Goal: Task Accomplishment & Management: Use online tool/utility

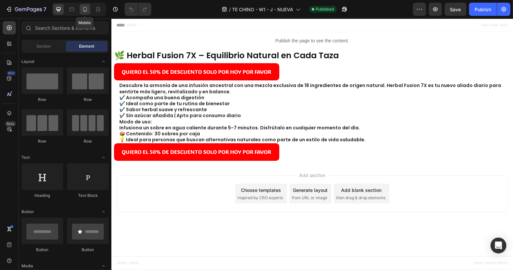
click at [85, 7] on icon at bounding box center [85, 9] width 4 height 5
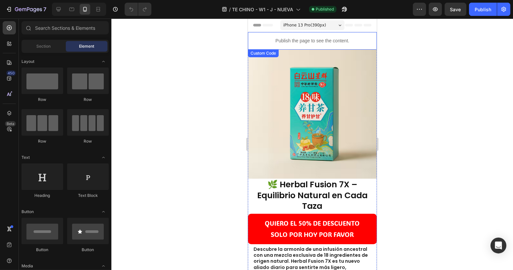
click at [294, 40] on p "Publish the page to see the content." at bounding box center [312, 40] width 129 height 7
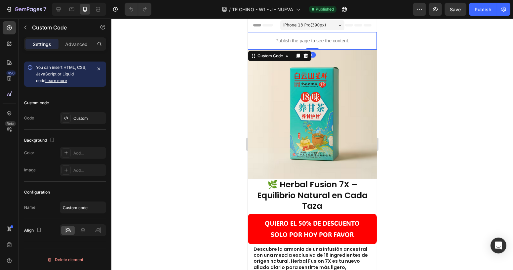
click at [305, 55] on icon at bounding box center [306, 56] width 4 height 5
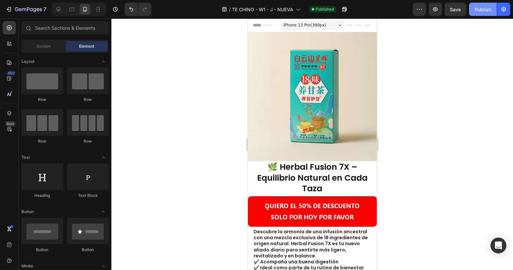
click at [489, 11] on div "Publish" at bounding box center [483, 9] width 17 height 7
drag, startPoint x: 355, startPoint y: 9, endPoint x: 347, endPoint y: 10, distance: 8.0
click at [355, 9] on div "/ TE CHINO - W1 - J - NUEVA Published" at bounding box center [285, 9] width 256 height 13
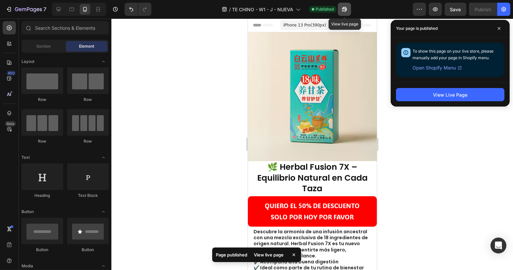
click at [344, 10] on icon "button" at bounding box center [344, 9] width 7 height 7
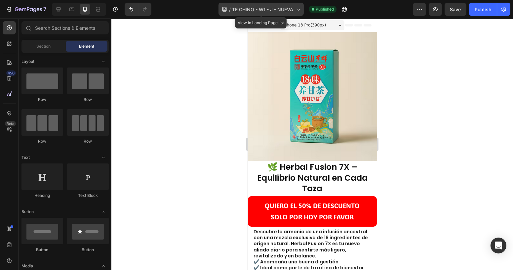
click at [282, 6] on span "TE CHINO - W1 - J - NUEVA" at bounding box center [262, 9] width 61 height 7
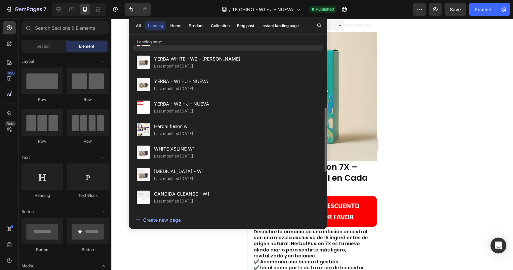
scroll to position [127, 0]
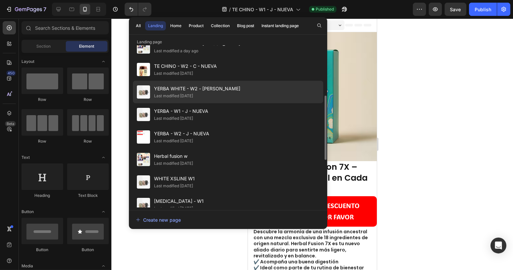
click at [197, 89] on span "YERBA WHITE - W2 - [PERSON_NAME]" at bounding box center [197, 89] width 86 height 8
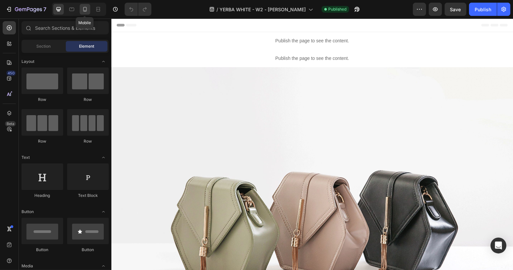
click at [89, 7] on div at bounding box center [85, 9] width 11 height 11
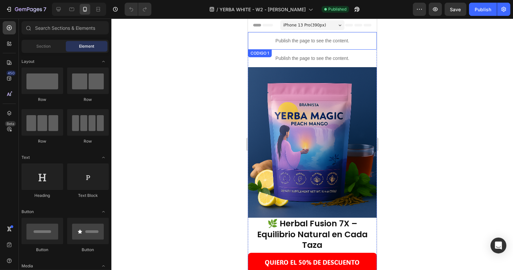
click at [305, 37] on p "Publish the page to see the content." at bounding box center [312, 40] width 129 height 7
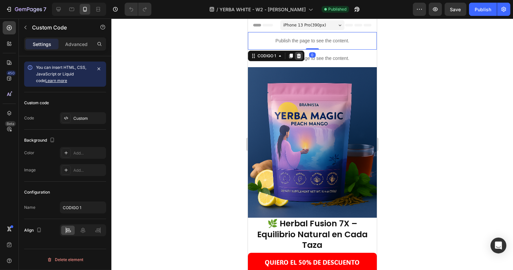
click at [298, 56] on icon at bounding box center [298, 55] width 5 height 5
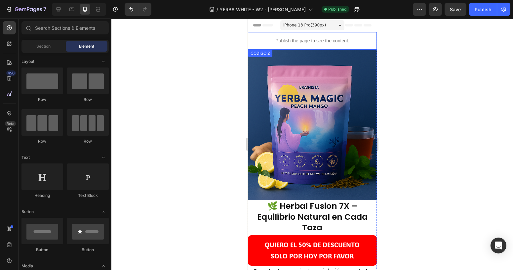
click at [302, 39] on p "Publish the page to see the content." at bounding box center [312, 40] width 129 height 7
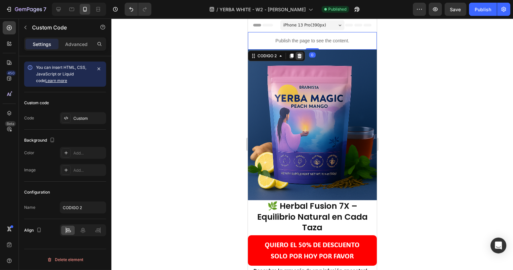
click at [299, 56] on icon at bounding box center [299, 55] width 5 height 5
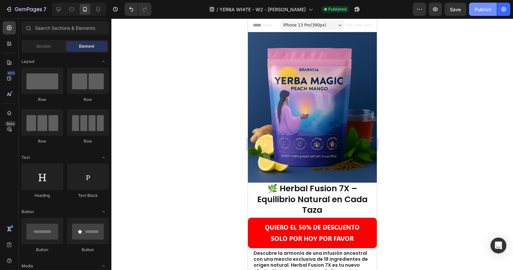
click at [489, 10] on div "Publish" at bounding box center [483, 9] width 17 height 7
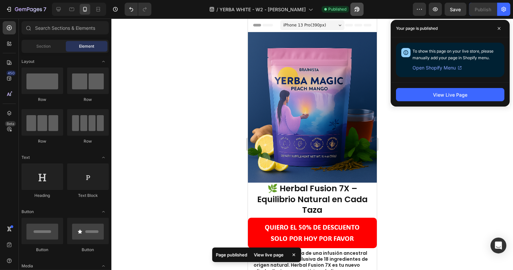
click at [354, 8] on div "/ YERBA WHITE - W2 - JEAN Published" at bounding box center [285, 9] width 256 height 13
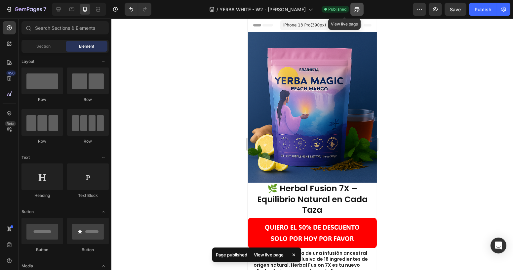
click at [351, 9] on button "button" at bounding box center [357, 9] width 13 height 13
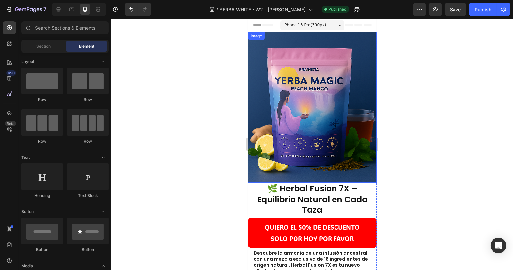
click at [327, 37] on img at bounding box center [312, 107] width 129 height 150
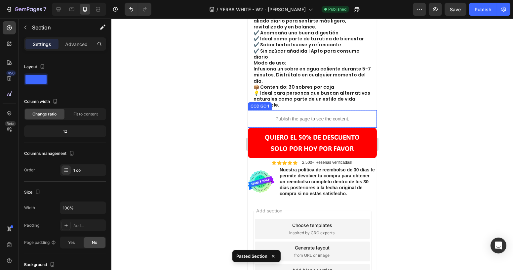
scroll to position [247, 0]
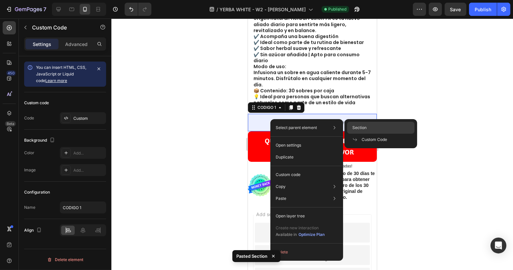
drag, startPoint x: 366, startPoint y: 126, endPoint x: 75, endPoint y: 101, distance: 291.4
click at [366, 126] on span "Section" at bounding box center [360, 128] width 14 height 6
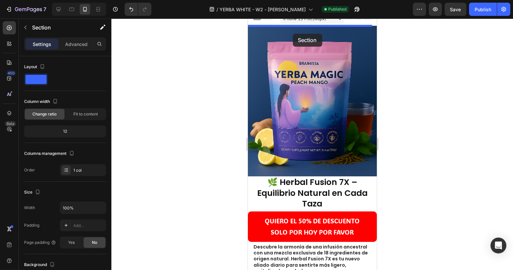
scroll to position [0, 0]
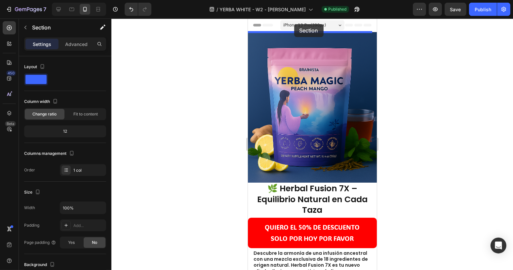
drag, startPoint x: 260, startPoint y: 102, endPoint x: 294, endPoint y: 24, distance: 84.9
click at [294, 24] on span "iPhone 13 Pro ( 390 px)" at bounding box center [304, 25] width 43 height 7
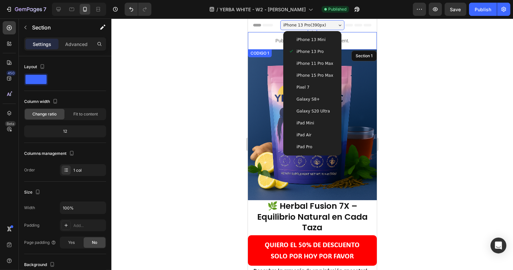
click at [210, 49] on div at bounding box center [312, 144] width 402 height 251
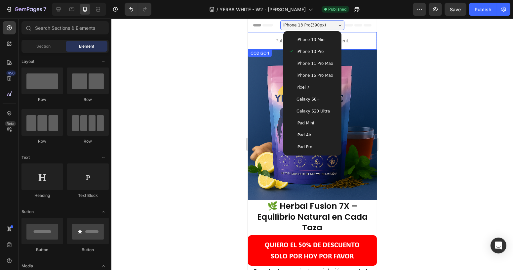
click at [280, 37] on p "Publish the page to see the content." at bounding box center [312, 40] width 129 height 7
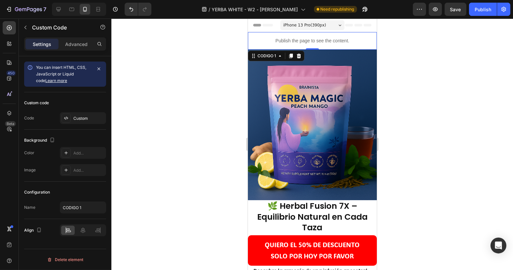
click at [311, 40] on p "Publish the page to see the content." at bounding box center [312, 40] width 129 height 7
click at [86, 115] on div "Custom" at bounding box center [88, 118] width 31 height 6
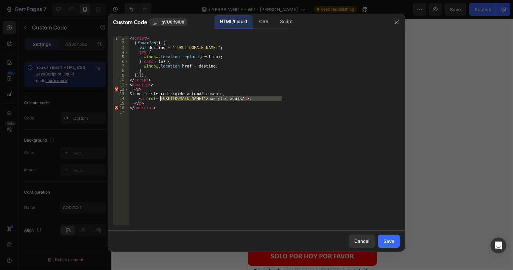
drag, startPoint x: 283, startPoint y: 100, endPoint x: 161, endPoint y: 101, distance: 122.0
click at [159, 99] on div "< script > ( function ( ) { var destino = "https://vitalifecolombia.online/prod…" at bounding box center [264, 135] width 272 height 198
drag, startPoint x: 158, startPoint y: 98, endPoint x: 282, endPoint y: 100, distance: 123.7
click at [282, 100] on div "< script > ( function ( ) { var destino = "https://vitalifecolombia.online/prod…" at bounding box center [264, 135] width 272 height 198
paste textarea "te-yerba-magic-b"
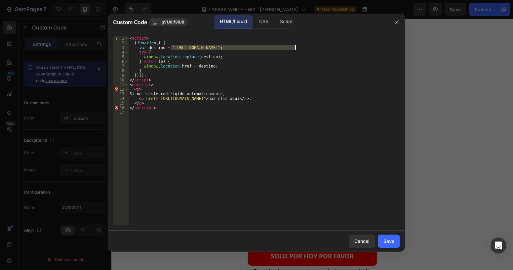
drag, startPoint x: 171, startPoint y: 47, endPoint x: 295, endPoint y: 47, distance: 123.7
click at [295, 47] on div "< script > ( function ( ) { var destino = "https://vitalifecolombia.online/prod…" at bounding box center [264, 135] width 272 height 198
paste textarea "te-yerba-magic-b"
type textarea "var destino = "https://vitalifecolombia.online/products/te-yerba-magic-b2";"
click at [390, 239] on div "Save" at bounding box center [389, 240] width 11 height 7
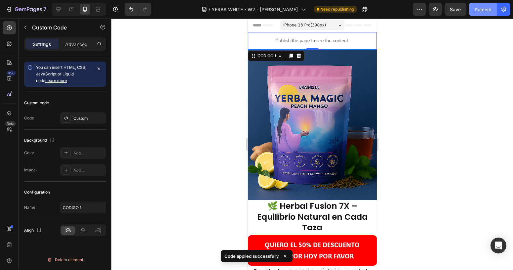
click at [486, 10] on div "Publish" at bounding box center [483, 9] width 17 height 7
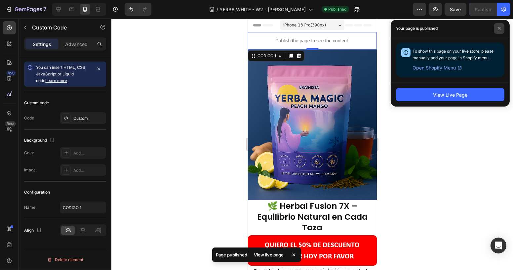
click at [502, 27] on span at bounding box center [499, 28] width 11 height 11
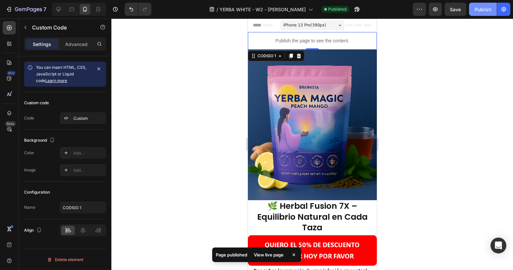
click at [489, 9] on div "Publish" at bounding box center [483, 9] width 17 height 7
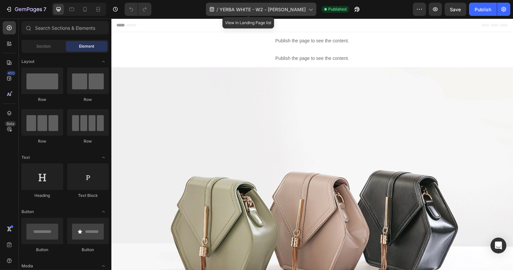
click at [289, 8] on span "YERBA WHITE - W2 - [PERSON_NAME]" at bounding box center [263, 9] width 86 height 7
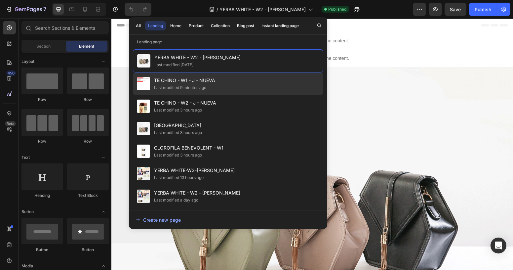
click at [189, 80] on span "TE CHINO - W1 - J - NUEVA" at bounding box center [184, 80] width 61 height 8
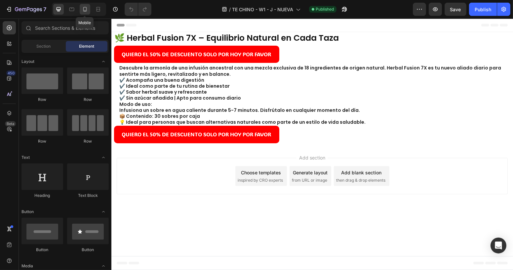
click at [87, 9] on icon at bounding box center [85, 9] width 7 height 7
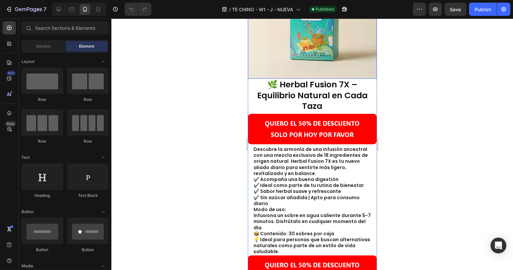
scroll to position [90, 0]
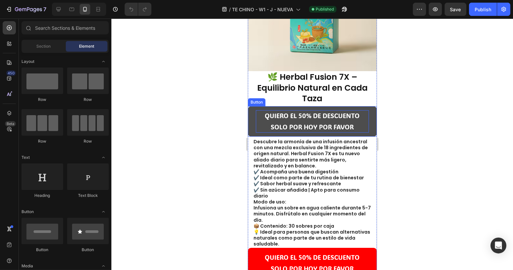
drag, startPoint x: 294, startPoint y: 123, endPoint x: 280, endPoint y: 108, distance: 19.4
click at [294, 123] on p "QUIERO EL 50% DE DESCUENTO SOLO POR HOY POR FAVOR" at bounding box center [312, 121] width 113 height 22
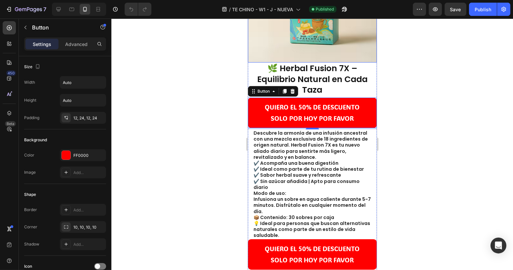
scroll to position [0, 0]
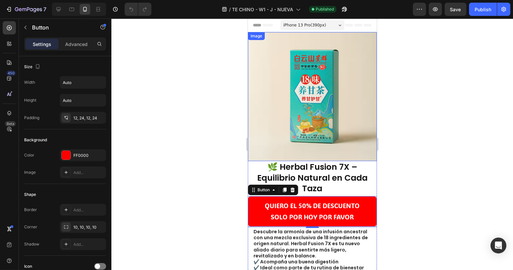
click at [303, 33] on img at bounding box center [312, 96] width 129 height 129
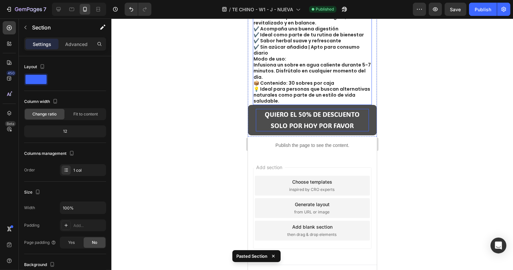
scroll to position [236, 0]
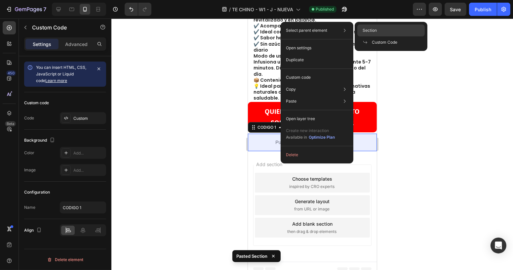
click at [374, 29] on span "Section" at bounding box center [370, 30] width 14 height 6
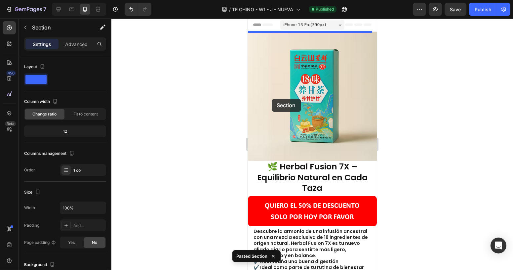
scroll to position [0, 0]
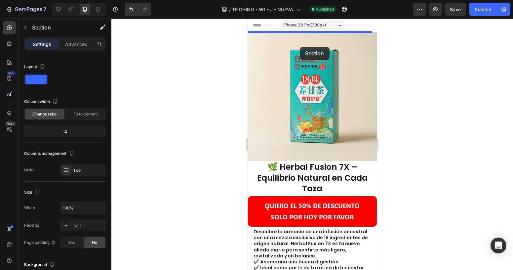
drag, startPoint x: 254, startPoint y: 124, endPoint x: 300, endPoint y: 47, distance: 89.8
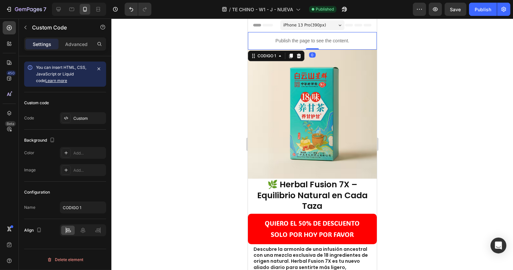
click at [278, 43] on p "Publish the page to see the content." at bounding box center [312, 40] width 129 height 7
click at [85, 117] on div "Custom" at bounding box center [88, 118] width 31 height 6
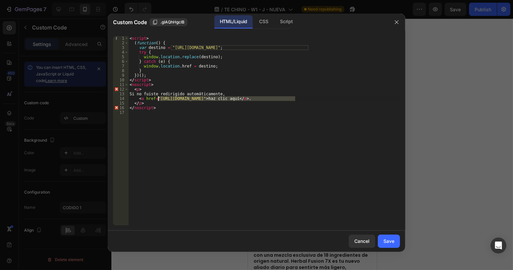
drag, startPoint x: 296, startPoint y: 98, endPoint x: 159, endPoint y: 98, distance: 137.2
click at [159, 98] on div "< script > ( function ( ) { var destino = "https://vitalifecolombia.online/prod…" at bounding box center [264, 135] width 272 height 198
paste textarea "fusion-china-2"
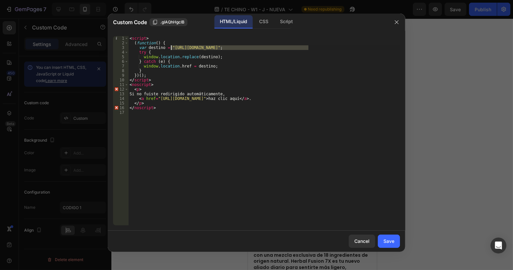
drag, startPoint x: 308, startPoint y: 49, endPoint x: 172, endPoint y: 49, distance: 136.6
click at [172, 49] on div "< script > ( function ( ) { var destino = "https://vitalifecolombia.online/prod…" at bounding box center [264, 135] width 272 height 198
paste textarea "fusion-china-2"
type textarea "var destino = "https://vitalifecolombia.online/products/infusion-china-2";"
click at [400, 244] on div "Cancel Save" at bounding box center [257, 241] width 298 height 21
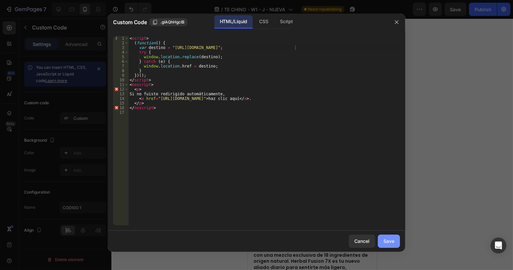
click at [396, 241] on button "Save" at bounding box center [389, 240] width 22 height 13
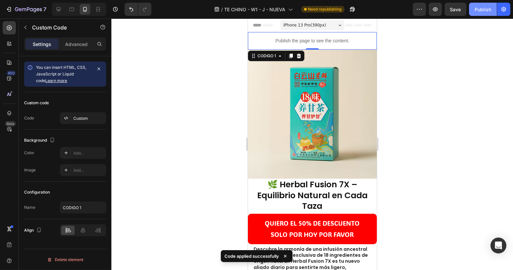
click at [483, 10] on div "Publish" at bounding box center [483, 9] width 17 height 7
drag, startPoint x: 305, startPoint y: 30, endPoint x: 288, endPoint y: 37, distance: 18.2
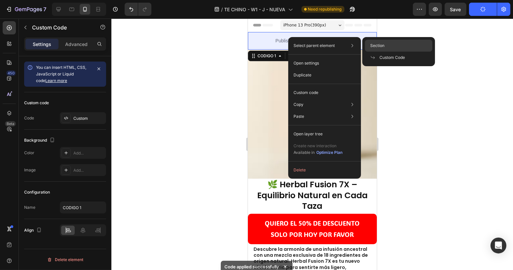
click at [373, 45] on span "Section" at bounding box center [377, 46] width 14 height 6
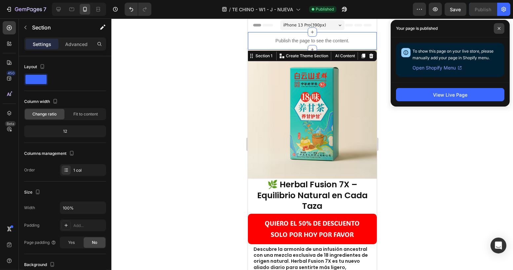
click at [500, 25] on span at bounding box center [499, 28] width 11 height 11
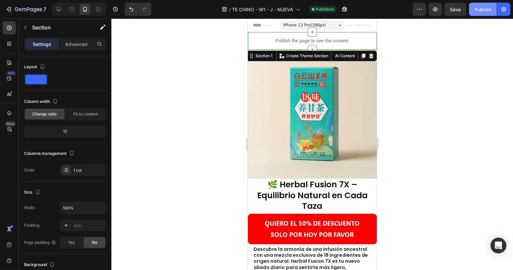
click at [480, 11] on div "Publish" at bounding box center [483, 9] width 17 height 7
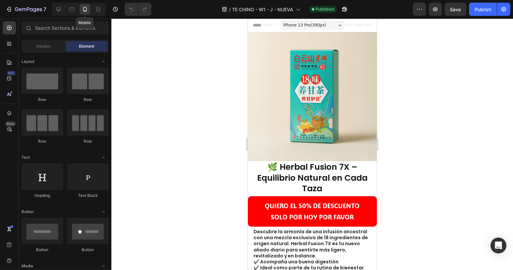
click at [84, 8] on icon at bounding box center [85, 9] width 7 height 7
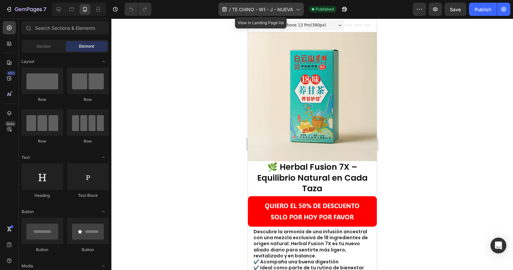
click at [277, 6] on span "TE CHINO - W1 - J - NUEVA" at bounding box center [262, 9] width 61 height 7
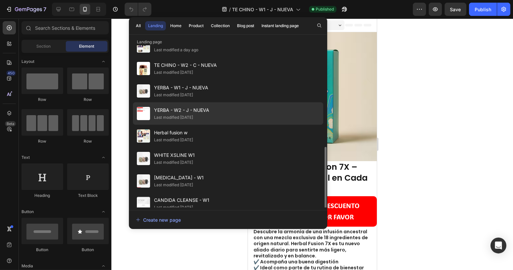
scroll to position [210, 0]
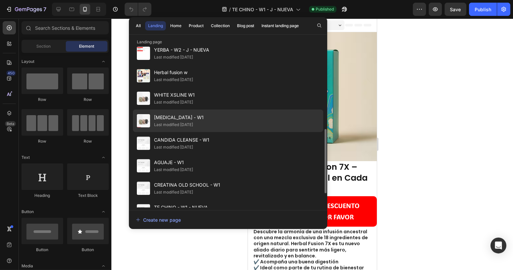
click at [175, 118] on span "[MEDICAL_DATA] - W1" at bounding box center [179, 117] width 50 height 8
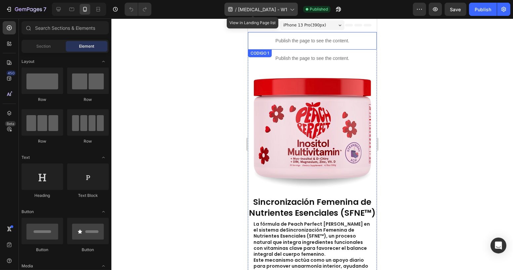
click at [279, 10] on div "/ [MEDICAL_DATA] - W1" at bounding box center [261, 9] width 73 height 13
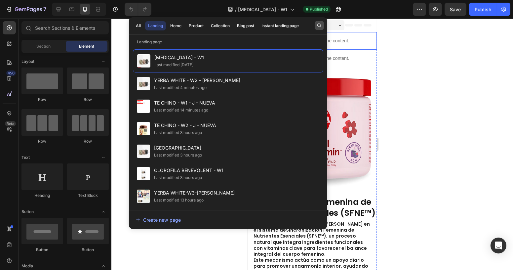
click at [319, 26] on icon "button" at bounding box center [319, 25] width 4 height 4
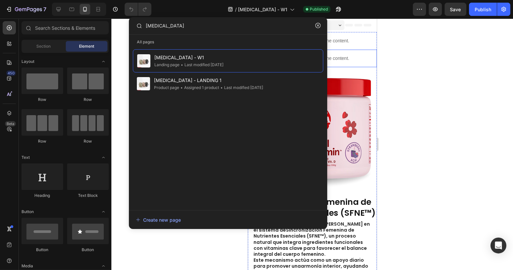
type input "INOSITOL"
click at [426, 59] on div at bounding box center [312, 144] width 402 height 251
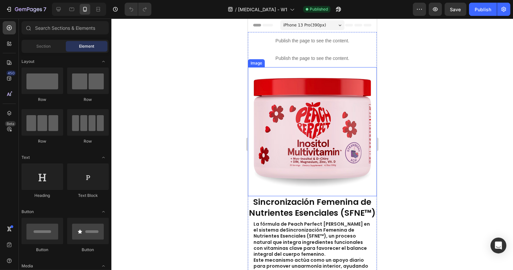
scroll to position [120, 0]
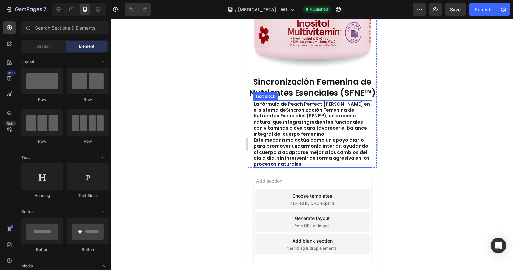
click at [310, 149] on strong "armonía interior" at bounding box center [321, 146] width 40 height 7
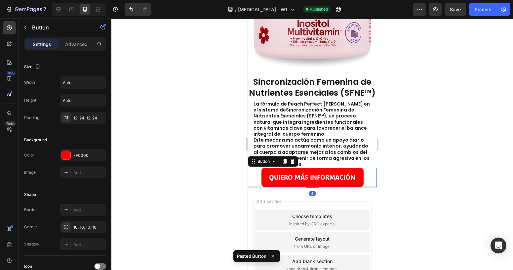
click at [487, 16] on button "Publish" at bounding box center [483, 9] width 28 height 13
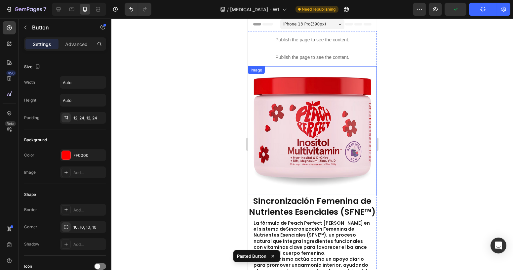
scroll to position [0, 0]
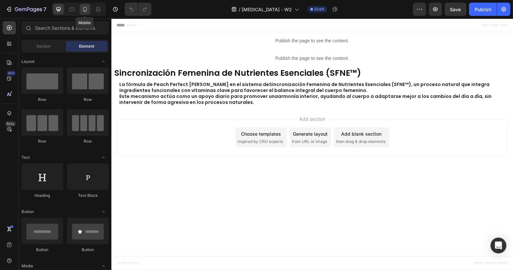
click at [83, 11] on icon at bounding box center [85, 9] width 7 height 7
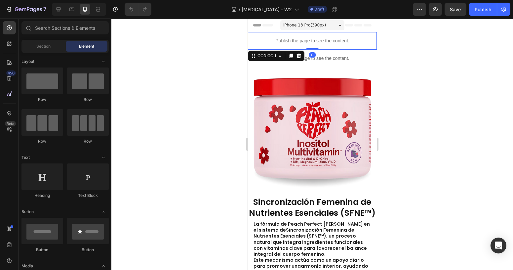
click at [266, 40] on p "Publish the page to see the content." at bounding box center [312, 40] width 129 height 7
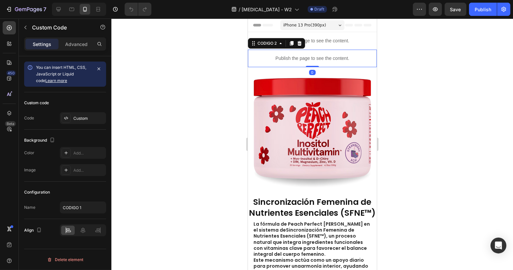
click at [316, 59] on p "Publish the page to see the content." at bounding box center [312, 58] width 129 height 7
click at [301, 45] on icon at bounding box center [299, 43] width 4 height 5
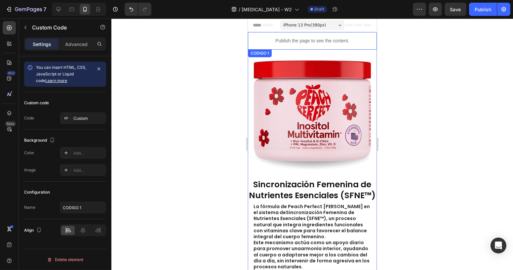
drag, startPoint x: 305, startPoint y: 44, endPoint x: 307, endPoint y: 47, distance: 4.0
click at [305, 43] on p "Publish the page to see the content." at bounding box center [312, 40] width 129 height 7
click at [301, 57] on div at bounding box center [299, 56] width 8 height 8
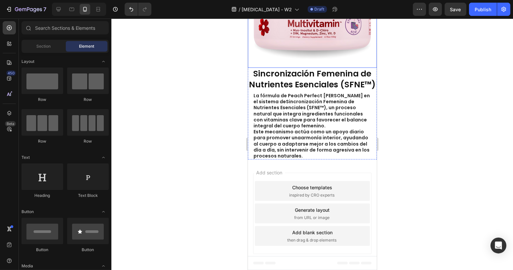
scroll to position [99, 0]
click at [301, 109] on strong "Sincronización Femenina de Nutrientes Esenciales (SFNE™)" at bounding box center [303, 104] width 101 height 13
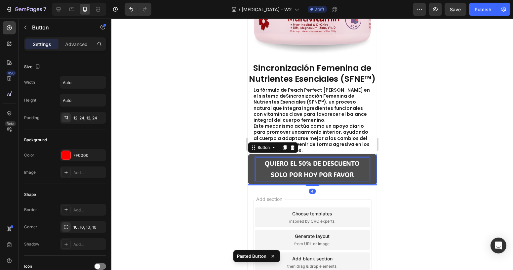
click at [319, 175] on p "QUIERO EL 50% DE DESCUENTO SOLO POR HOY POR FAVOR" at bounding box center [312, 169] width 113 height 22
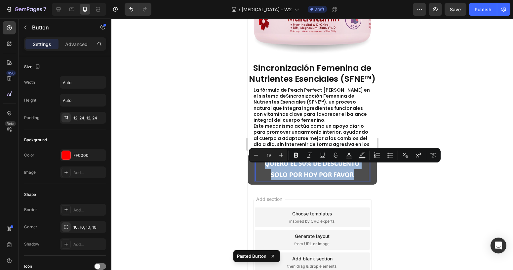
drag, startPoint x: 352, startPoint y: 182, endPoint x: 258, endPoint y: 172, distance: 94.5
click at [258, 172] on p "QUIERO EL 50% DE DESCUENTO SOLO POR HOY POR FAVOR" at bounding box center [312, 169] width 113 height 22
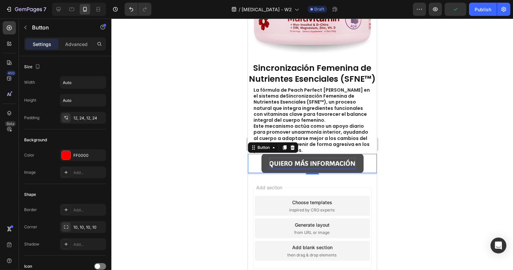
click at [458, 131] on div at bounding box center [312, 144] width 402 height 251
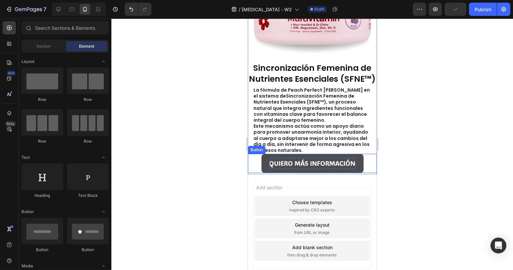
click at [314, 169] on p "QUIERO MÁS INFORMACIÓN" at bounding box center [312, 163] width 86 height 11
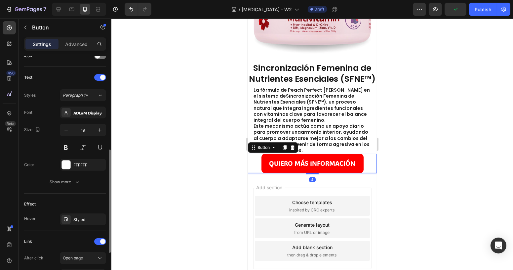
scroll to position [291, 0]
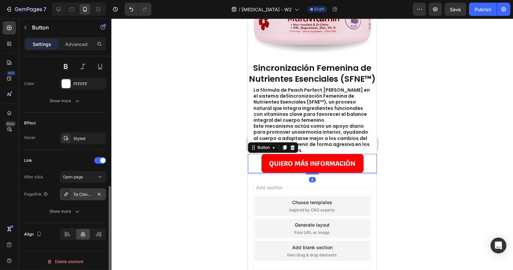
click at [83, 192] on div "Te Chino Chupa Panza B1" at bounding box center [82, 194] width 19 height 6
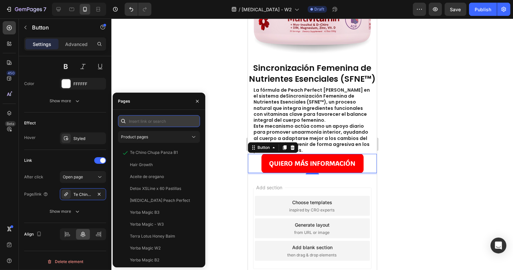
click at [135, 121] on input "text" at bounding box center [159, 121] width 82 height 12
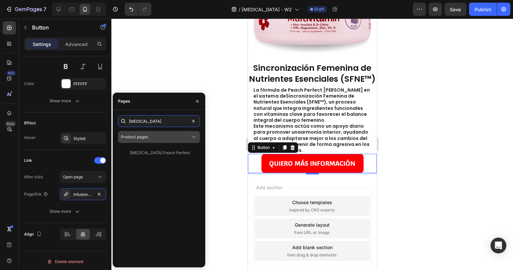
type input "INOSITOL"
click at [148, 138] on div "Product pages" at bounding box center [155, 137] width 69 height 6
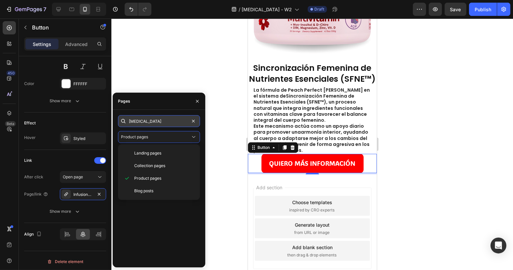
click at [152, 123] on input "INOSITOL" at bounding box center [159, 121] width 82 height 12
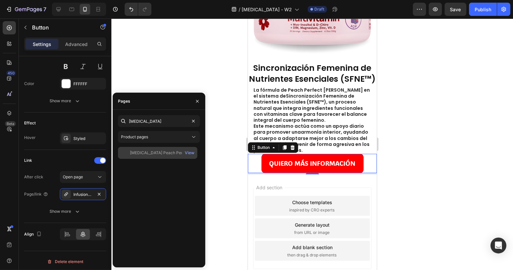
click at [128, 154] on div at bounding box center [125, 153] width 9 height 6
click at [442, 153] on div at bounding box center [312, 144] width 402 height 251
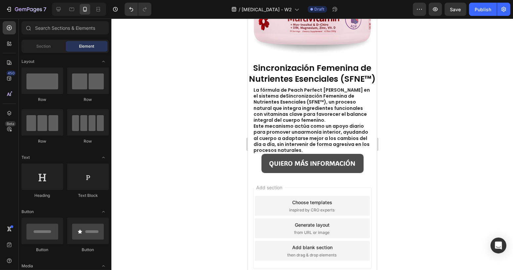
click at [355, 173] on link "QUIERO MÁS INFORMACIÓN" at bounding box center [312, 163] width 102 height 19
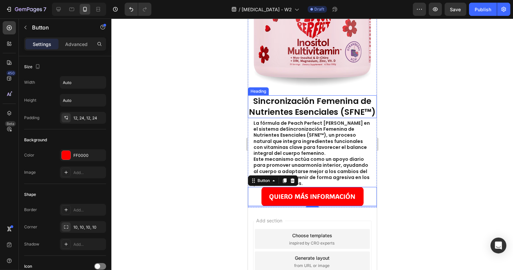
scroll to position [0, 0]
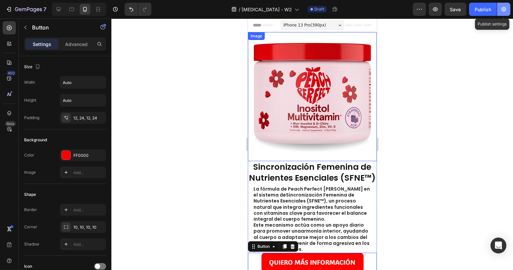
click at [506, 10] on icon "button" at bounding box center [504, 9] width 5 height 5
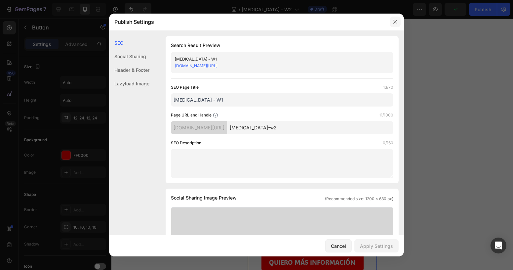
click at [393, 22] on icon "button" at bounding box center [395, 21] width 5 height 5
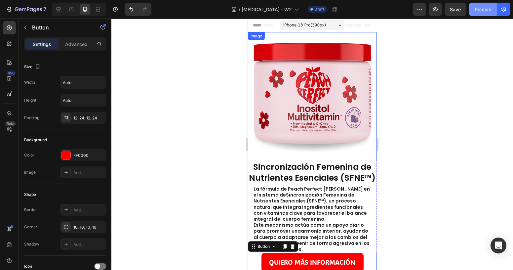
click at [477, 10] on div "Publish" at bounding box center [483, 9] width 17 height 7
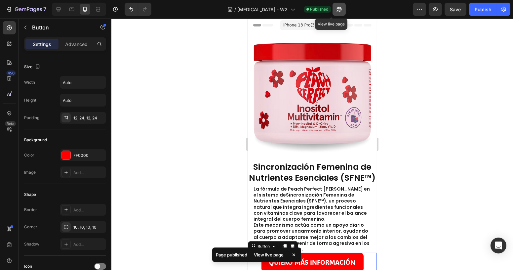
click at [336, 12] on icon "button" at bounding box center [339, 9] width 7 height 7
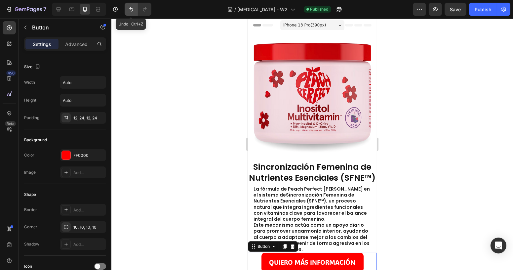
click at [136, 9] on button "Undo/Redo" at bounding box center [131, 9] width 13 height 13
click at [133, 13] on button "Undo/Redo" at bounding box center [131, 9] width 13 height 13
click at [144, 11] on icon "Undo/Redo" at bounding box center [145, 9] width 7 height 7
click at [145, 10] on icon "Undo/Redo" at bounding box center [145, 9] width 7 height 7
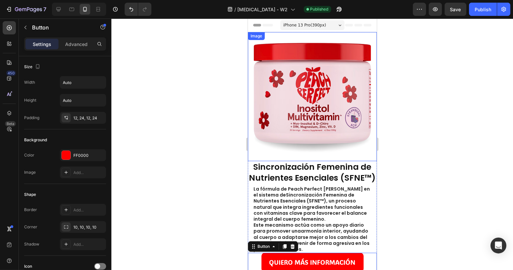
click at [305, 45] on img at bounding box center [312, 96] width 129 height 129
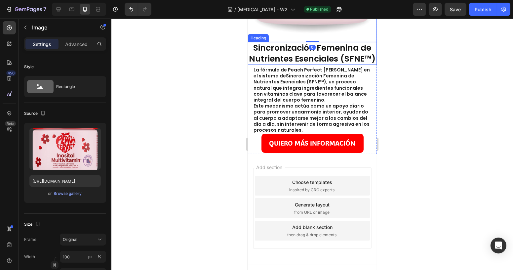
scroll to position [120, 0]
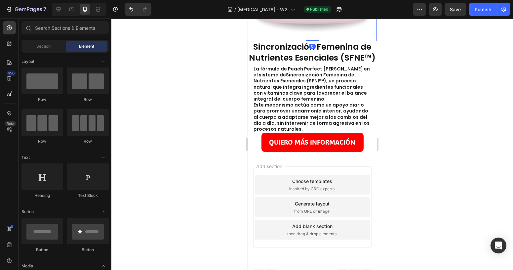
click at [319, 230] on div "Add blank section" at bounding box center [312, 226] width 40 height 7
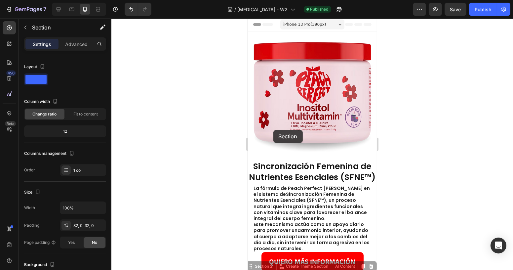
scroll to position [0, 0]
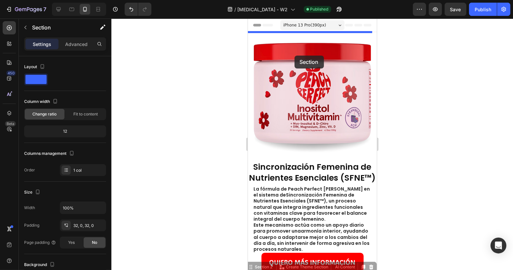
drag, startPoint x: 269, startPoint y: 173, endPoint x: 294, endPoint y: 54, distance: 122.1
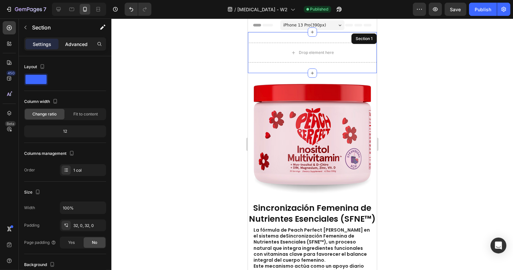
click at [77, 43] on p "Advanced" at bounding box center [76, 44] width 22 height 7
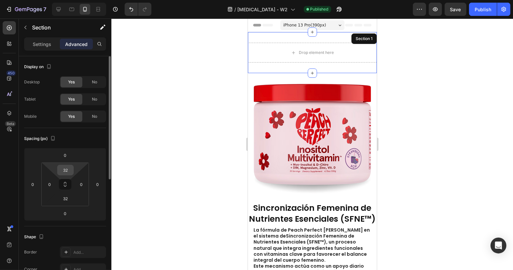
click at [62, 172] on input "32" at bounding box center [65, 170] width 13 height 10
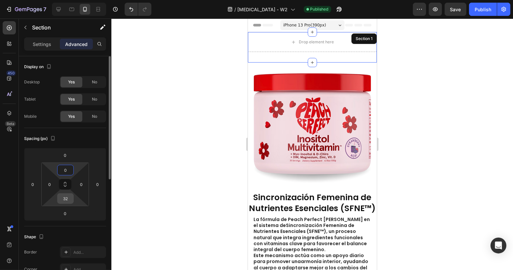
type input "0"
click at [65, 199] on input "32" at bounding box center [65, 198] width 13 height 10
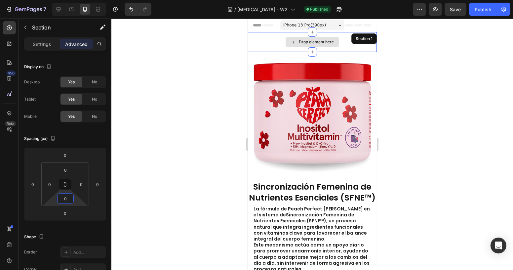
type input "0"
click at [258, 36] on div "Drop element here" at bounding box center [312, 42] width 129 height 20
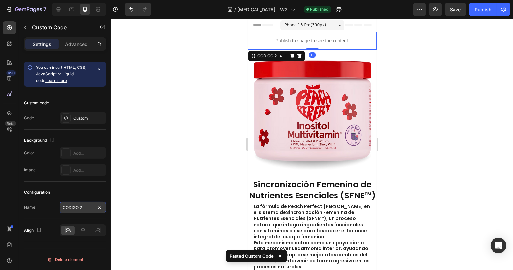
click at [85, 205] on input "CODIGO 2" at bounding box center [83, 207] width 46 height 12
type input "CODIGO 1"
drag, startPoint x: 202, startPoint y: 92, endPoint x: 208, endPoint y: 92, distance: 5.7
click at [202, 92] on div at bounding box center [312, 144] width 402 height 251
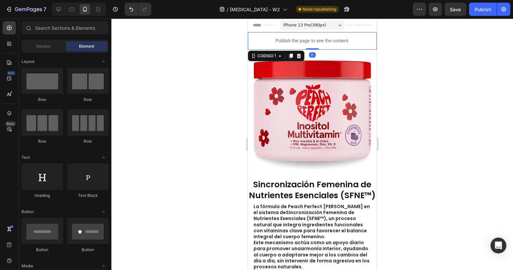
click at [268, 38] on p "Publish the page to see the content." at bounding box center [312, 40] width 129 height 7
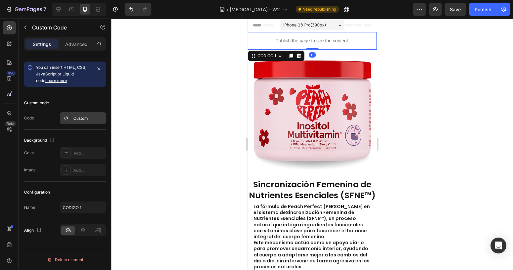
click at [78, 120] on div "Custom" at bounding box center [88, 118] width 31 height 6
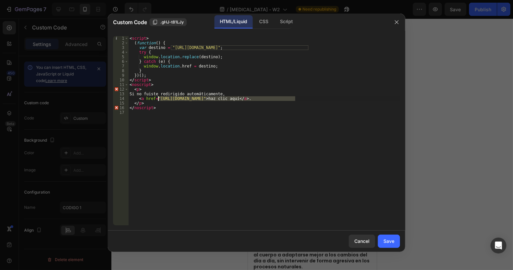
drag, startPoint x: 295, startPoint y: 99, endPoint x: 158, endPoint y: 98, distance: 137.2
click at [158, 98] on div "< script > ( function ( ) { var destino = "https://vitalifecolombia.online/prod…" at bounding box center [264, 135] width 272 height 198
paste textarea "var destino = "https://vitalifecolombia.online/products/inositol-peach-perfect";"
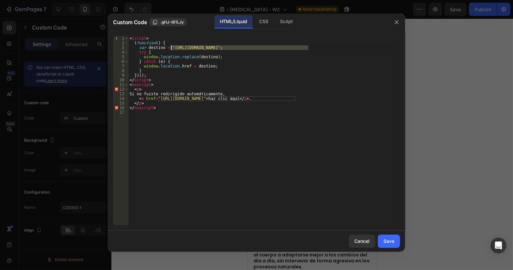
drag, startPoint x: 308, startPoint y: 48, endPoint x: 172, endPoint y: 48, distance: 136.6
click at [172, 48] on div "< script > ( function ( ) { var destino = "https://vitalifecolombia.online/prod…" at bounding box center [264, 135] width 272 height 198
type textarea "var destino = "https://vitalifecolombia.online/products/inositol-peach-perfect";"
click at [390, 241] on div "Save" at bounding box center [389, 240] width 11 height 7
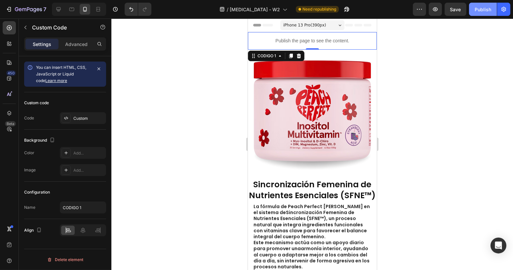
click at [486, 8] on div "Publish" at bounding box center [483, 9] width 17 height 7
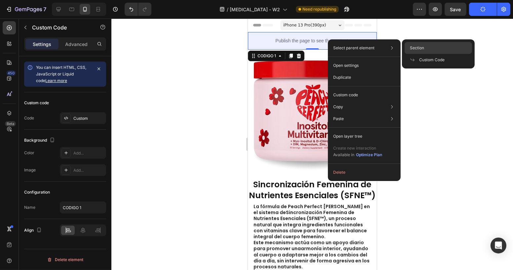
click at [423, 51] on span "Section" at bounding box center [417, 48] width 14 height 6
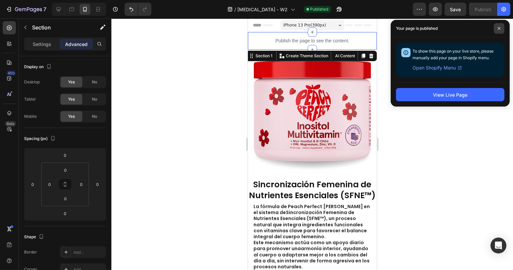
click at [502, 27] on span at bounding box center [499, 28] width 11 height 11
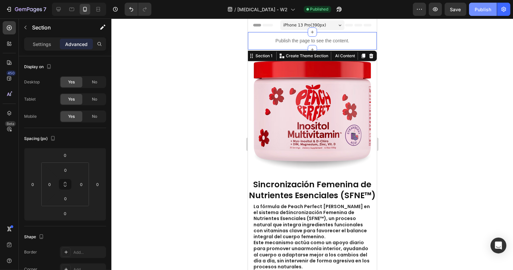
click at [489, 10] on div "Publish" at bounding box center [483, 9] width 17 height 7
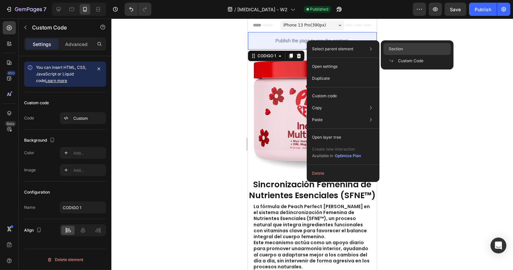
click at [391, 50] on span "Section" at bounding box center [396, 49] width 14 height 6
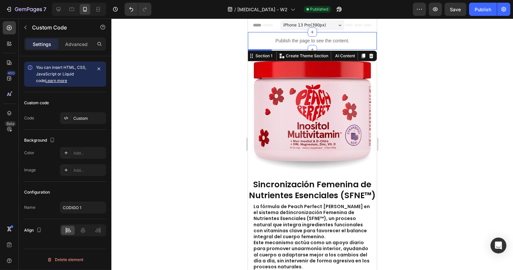
click at [340, 40] on p "Publish the page to see the content." at bounding box center [312, 40] width 129 height 7
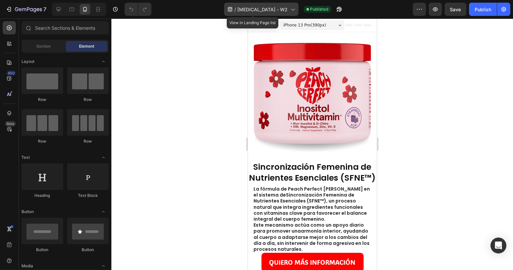
click at [265, 6] on span "[MEDICAL_DATA] - W2" at bounding box center [263, 9] width 50 height 7
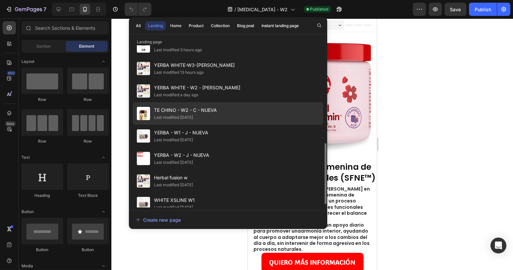
scroll to position [180, 0]
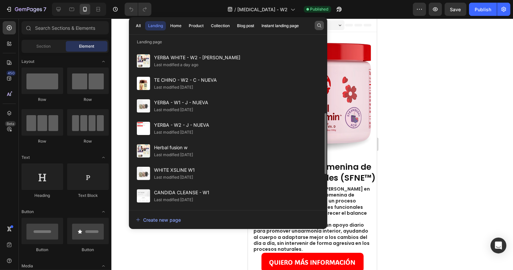
click at [317, 26] on icon "button" at bounding box center [319, 25] width 5 height 5
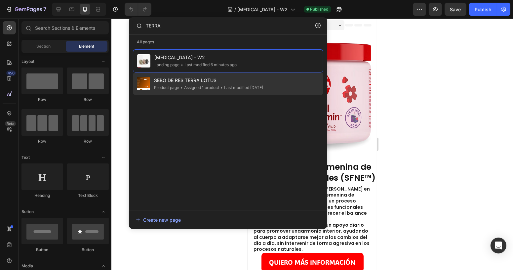
type input "TERRA"
click at [219, 84] on div "• Assigned 1 product" at bounding box center [241, 87] width 44 height 7
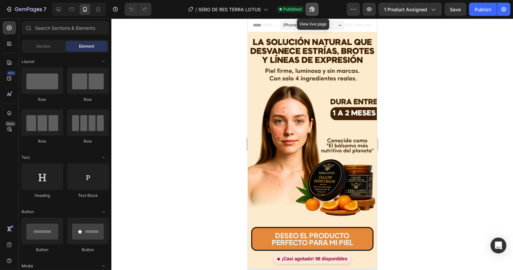
click at [313, 10] on icon "button" at bounding box center [312, 9] width 7 height 7
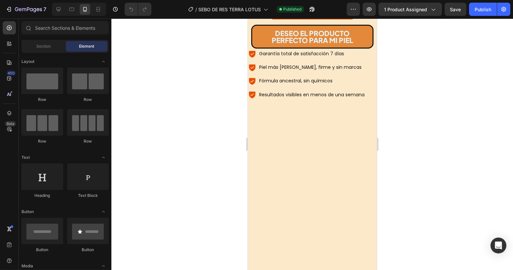
scroll to position [932, 0]
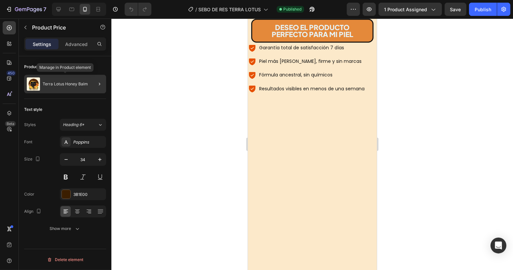
click at [74, 78] on div "Terra Lotus Honey Balm" at bounding box center [65, 84] width 82 height 19
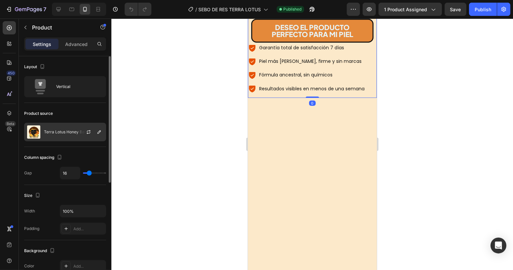
click at [68, 137] on div "Terra Lotus Honey Balm" at bounding box center [65, 132] width 82 height 19
click at [210, 76] on div at bounding box center [312, 144] width 402 height 251
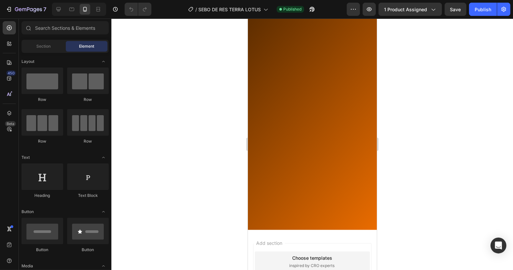
scroll to position [1473, 0]
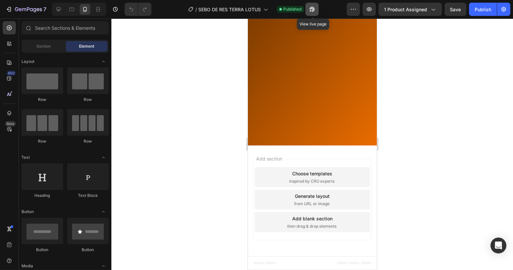
click at [312, 10] on icon "button" at bounding box center [311, 11] width 2 height 2
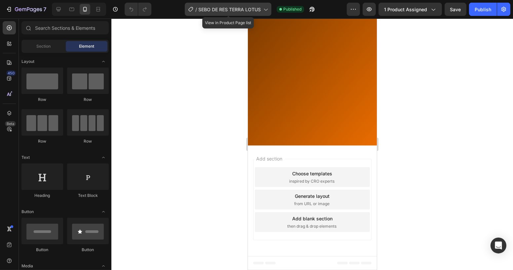
click at [234, 9] on span "SEBO DE RES TERRA LOTUS" at bounding box center [229, 9] width 63 height 7
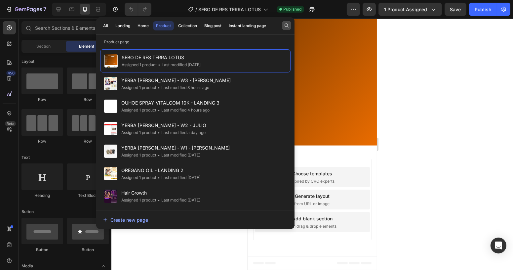
click at [284, 25] on icon "button" at bounding box center [286, 25] width 5 height 5
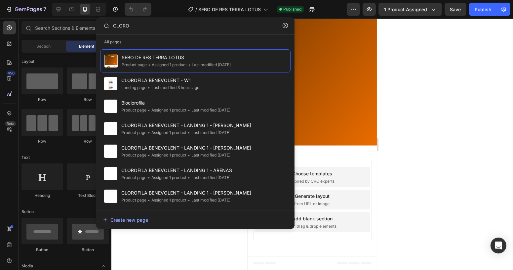
type input "CLORO"
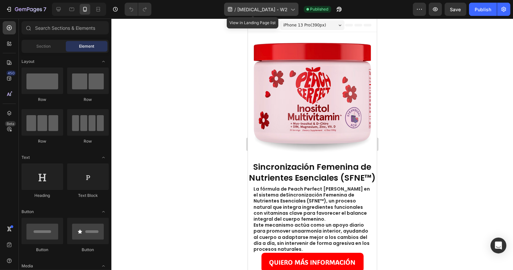
click at [278, 9] on span "[MEDICAL_DATA] - W2" at bounding box center [263, 9] width 50 height 7
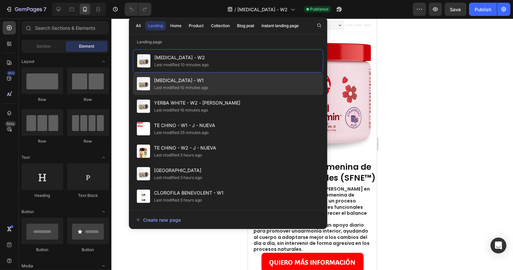
click at [187, 83] on span "[MEDICAL_DATA] - W1" at bounding box center [181, 80] width 54 height 8
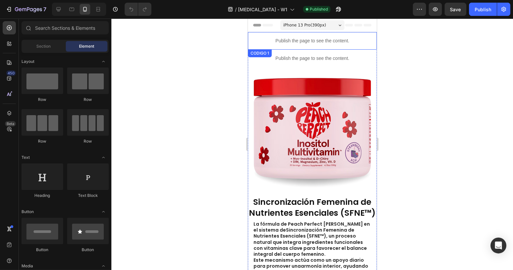
click at [289, 38] on p "Publish the page to see the content." at bounding box center [312, 40] width 129 height 7
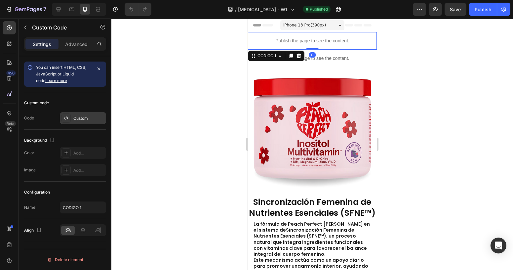
click at [78, 120] on div "Custom" at bounding box center [88, 118] width 31 height 6
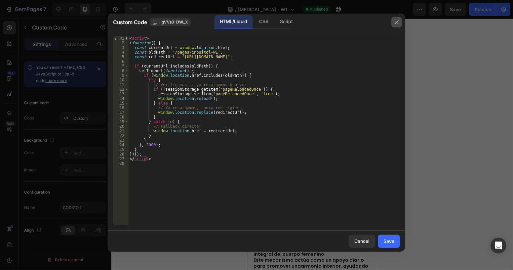
click at [398, 22] on icon "button" at bounding box center [396, 22] width 5 height 5
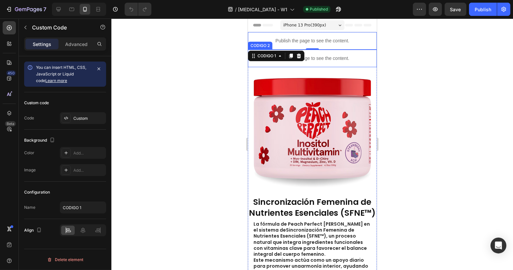
click at [333, 56] on p "Publish the page to see the content." at bounding box center [312, 58] width 129 height 7
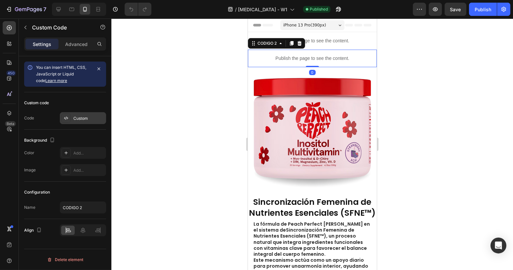
click at [80, 116] on div "Custom" at bounding box center [88, 118] width 31 height 6
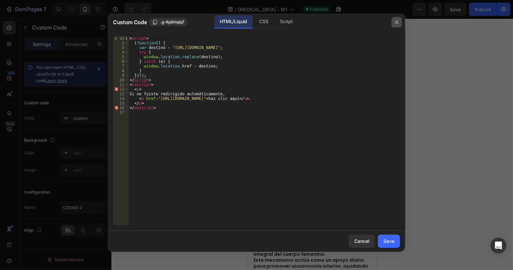
click at [394, 23] on icon "button" at bounding box center [396, 22] width 5 height 5
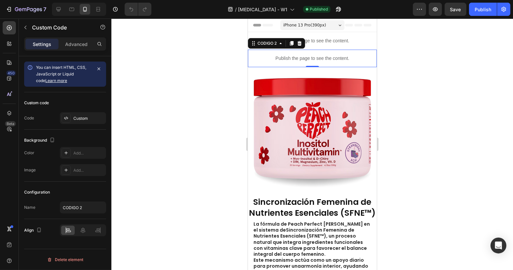
click at [319, 59] on p "Publish the page to see the content." at bounding box center [312, 58] width 129 height 7
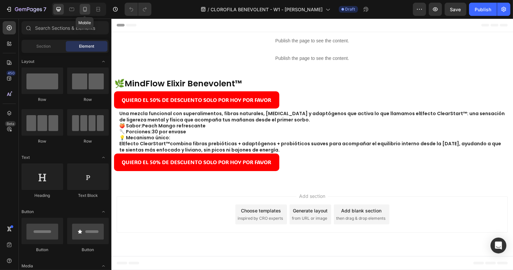
click at [82, 8] on icon at bounding box center [85, 9] width 7 height 7
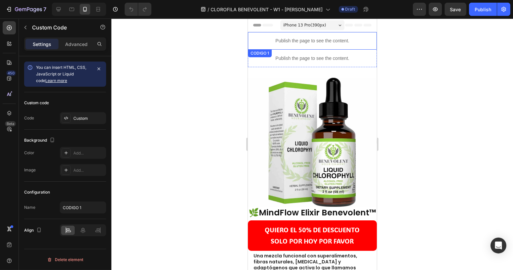
click at [314, 39] on p "Publish the page to see the content." at bounding box center [312, 40] width 129 height 7
click at [299, 56] on icon at bounding box center [299, 56] width 4 height 5
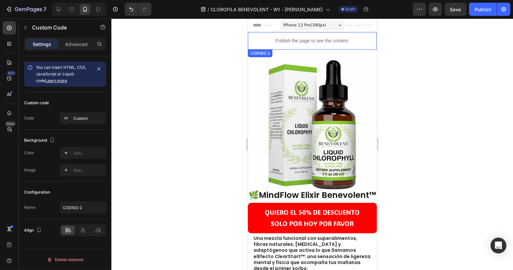
click at [296, 40] on p "Publish the page to see the content." at bounding box center [312, 40] width 129 height 7
click at [300, 55] on icon at bounding box center [299, 56] width 4 height 5
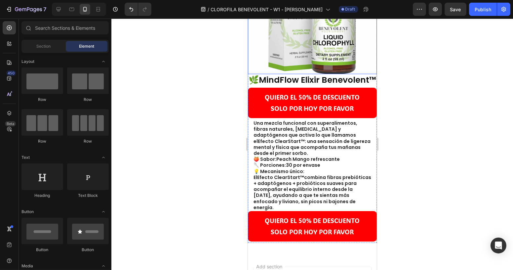
scroll to position [120, 0]
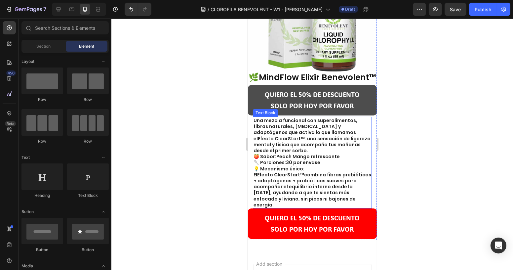
click at [286, 92] on link "QUIERO EL 50% DE DESCUENTO SOLO POR HOY POR FAVOR" at bounding box center [312, 100] width 129 height 30
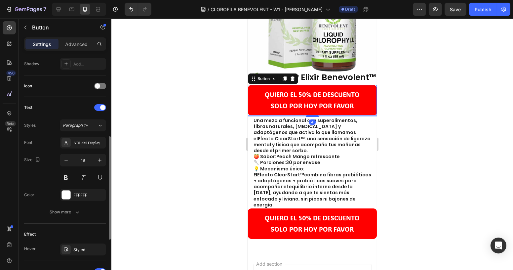
scroll to position [291, 0]
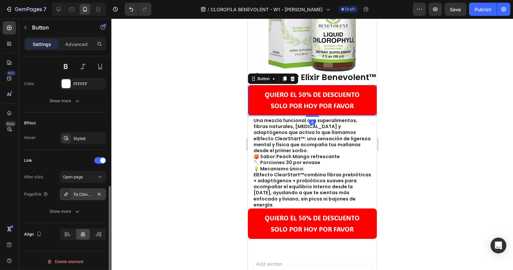
click at [83, 194] on div "Te Chino Chupa Panza B1" at bounding box center [82, 194] width 19 height 6
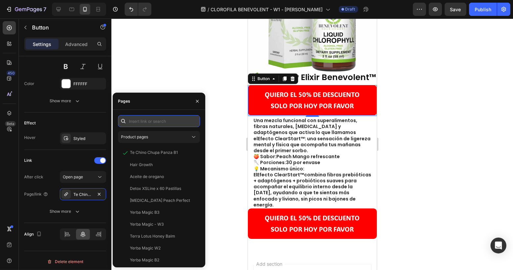
click at [153, 123] on input "text" at bounding box center [159, 121] width 82 height 12
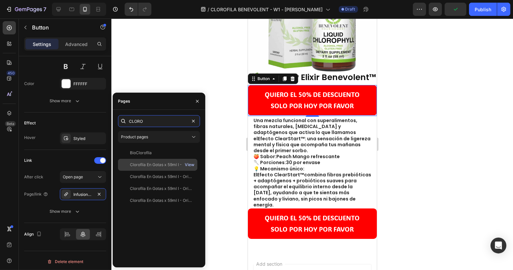
type input "CLORO"
click at [186, 165] on div "View" at bounding box center [190, 165] width 10 height 6
click at [165, 165] on div "Clorofila En Gotas x 59ml I - Original Importado 🇺🇸 JC" at bounding box center [161, 165] width 63 height 6
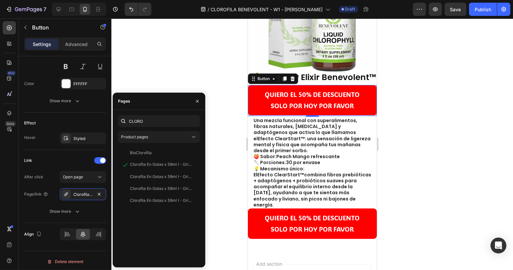
click at [217, 82] on div at bounding box center [312, 144] width 402 height 251
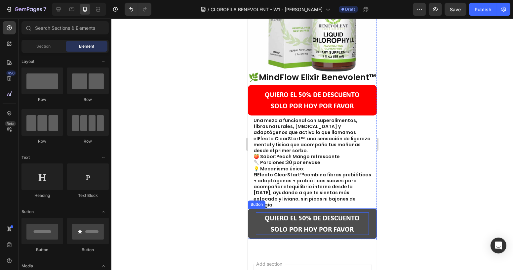
click at [274, 233] on p "QUIERO EL 50% DE DESCUENTO SOLO POR HOY POR FAVOR" at bounding box center [312, 223] width 113 height 22
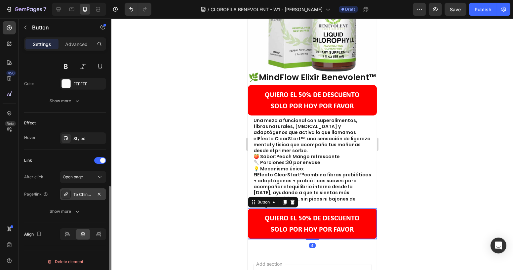
click at [85, 189] on div "Te Chino Chupa Panza B1" at bounding box center [83, 194] width 46 height 12
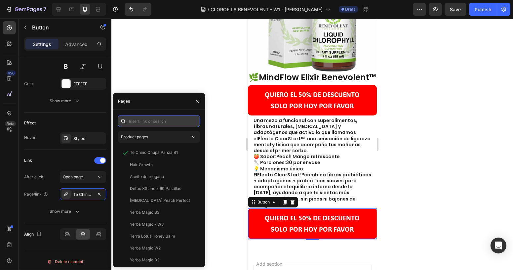
click at [142, 123] on input "text" at bounding box center [159, 121] width 82 height 12
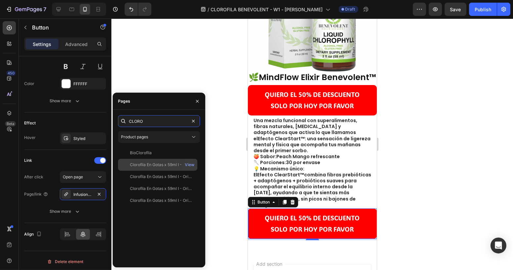
type input "CLORO"
click at [160, 163] on div "Clorofila En Gotas x 59ml I - Original Importado 🇺🇸 JC" at bounding box center [161, 165] width 63 height 6
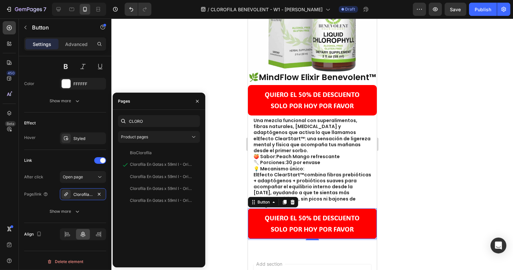
click at [217, 111] on div at bounding box center [312, 144] width 402 height 251
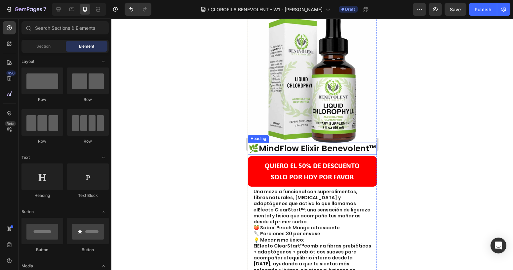
scroll to position [0, 0]
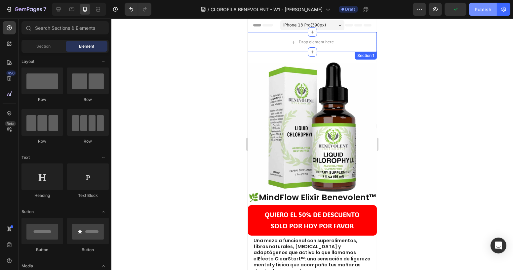
click at [477, 9] on div "Publish" at bounding box center [483, 9] width 17 height 7
click at [506, 10] on icon "button" at bounding box center [504, 9] width 5 height 5
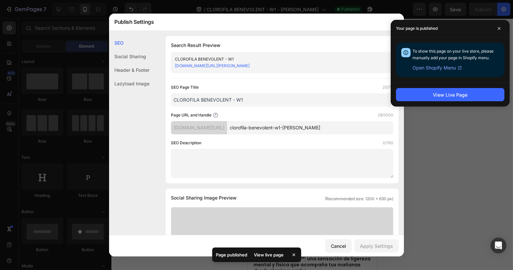
drag, startPoint x: 322, startPoint y: 128, endPoint x: 306, endPoint y: 127, distance: 15.6
click at [306, 127] on input "clorofila-benevolent-w1-jean" at bounding box center [310, 127] width 166 height 13
click at [318, 126] on input "clorofila-benevolent-w1-jean" at bounding box center [310, 127] width 166 height 13
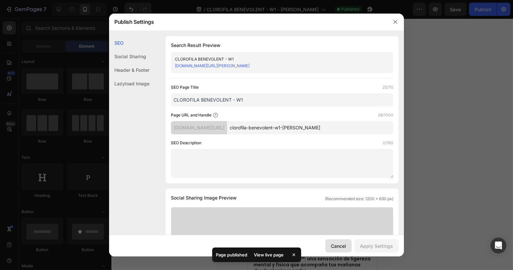
click at [339, 245] on div "Cancel" at bounding box center [338, 245] width 15 height 7
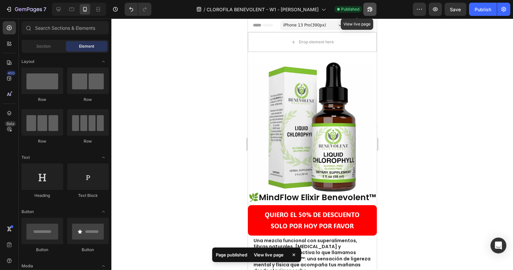
click at [368, 11] on icon "button" at bounding box center [369, 11] width 2 height 2
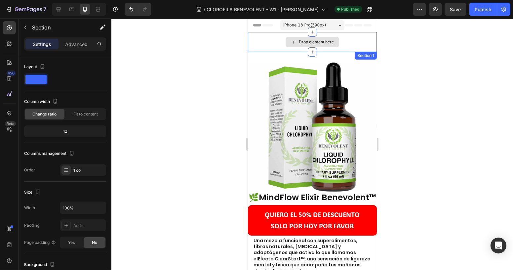
click at [266, 38] on div "Drop element here" at bounding box center [312, 42] width 129 height 20
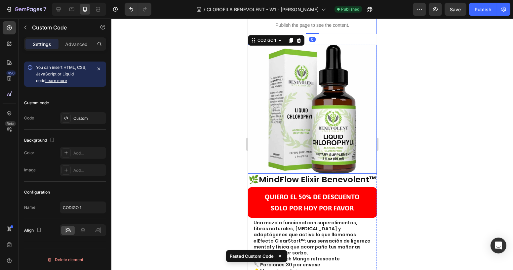
scroll to position [60, 0]
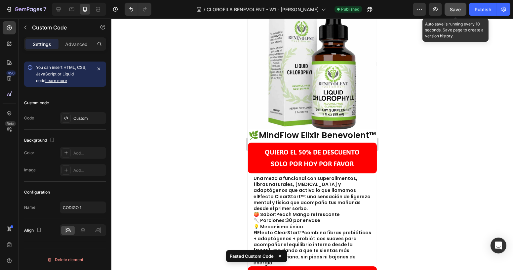
click at [456, 7] on span "Save" at bounding box center [455, 10] width 11 height 6
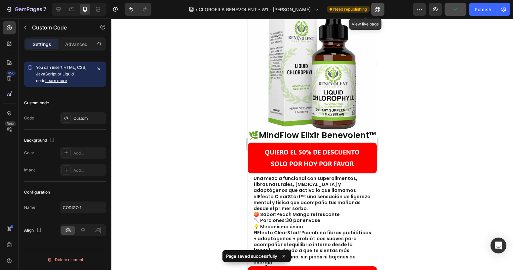
click at [375, 11] on icon "button" at bounding box center [376, 11] width 2 height 2
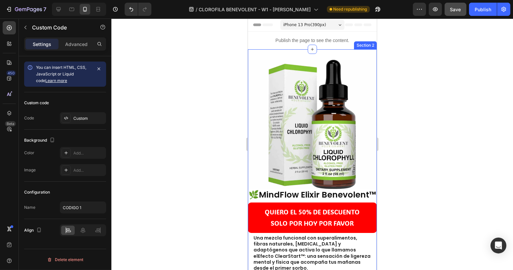
scroll to position [0, 0]
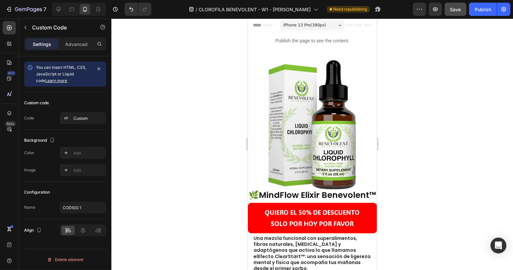
click at [288, 42] on p "Publish the page to see the content." at bounding box center [312, 40] width 129 height 7
drag, startPoint x: 169, startPoint y: 105, endPoint x: 225, endPoint y: 80, distance: 61.3
click at [169, 105] on div at bounding box center [312, 144] width 402 height 251
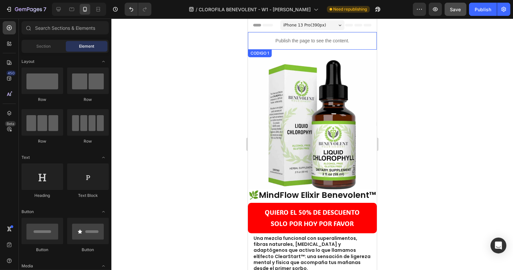
click at [284, 38] on p "Publish the page to see the content." at bounding box center [312, 40] width 129 height 7
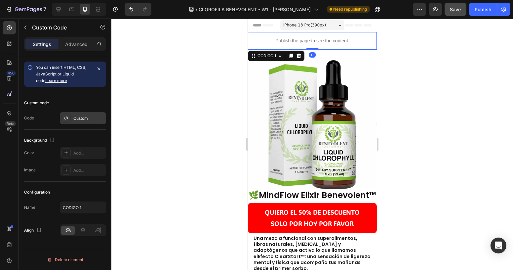
click at [80, 115] on div "Custom" at bounding box center [88, 118] width 31 height 6
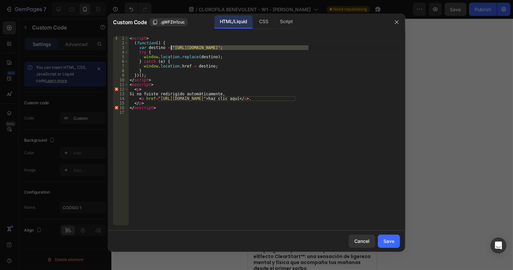
drag, startPoint x: 309, startPoint y: 48, endPoint x: 171, endPoint y: 48, distance: 137.6
click at [171, 48] on div "< script > ( function ( ) { var destino = "https://vitalifecolombia.online/prod…" at bounding box center [264, 135] width 272 height 198
paste textarea "clorofila-en-gotas-x-59ml-jc-1"
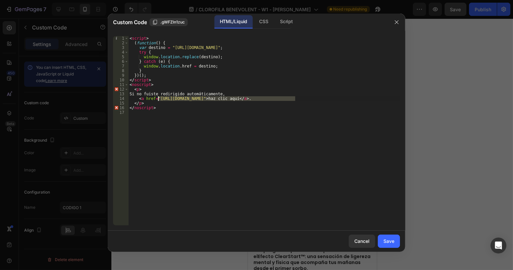
drag, startPoint x: 296, startPoint y: 99, endPoint x: 159, endPoint y: 99, distance: 136.9
click at [159, 99] on div "< script > ( function ( ) { var destino = "https://vitalifecolombia.online/prod…" at bounding box center [264, 135] width 272 height 198
paste textarea "clorofila-en-gotas-x-59ml-jc-1"
type textarea "<a href="https://vitalifecolombia.online/products/clorofila-en-gotas-x-59ml-jc-…"
click at [392, 244] on div "Save" at bounding box center [389, 240] width 11 height 7
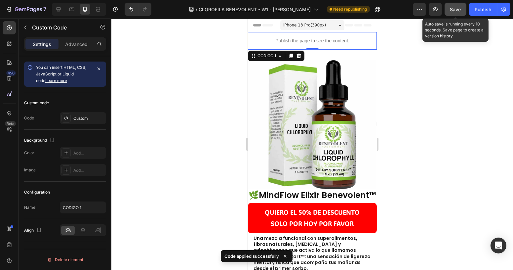
click at [468, 10] on div "Preview Save Auto save is running every 10 seconds. Save page to create a versi…" at bounding box center [462, 9] width 98 height 13
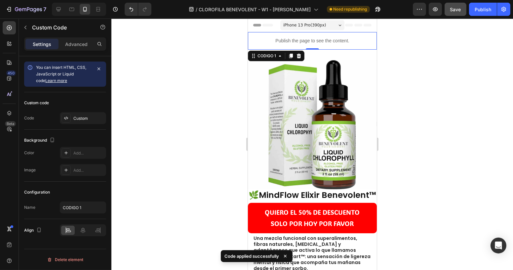
click at [463, 10] on button "Save" at bounding box center [456, 9] width 22 height 13
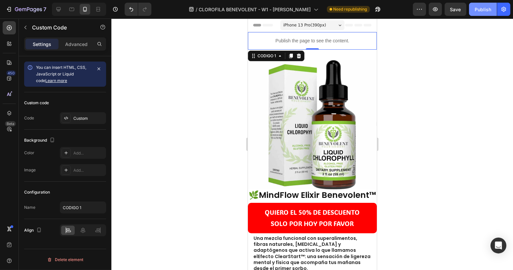
click at [482, 11] on div "Publish" at bounding box center [483, 9] width 17 height 7
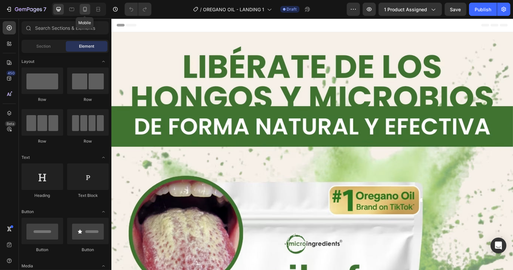
click at [83, 9] on icon at bounding box center [85, 9] width 7 height 7
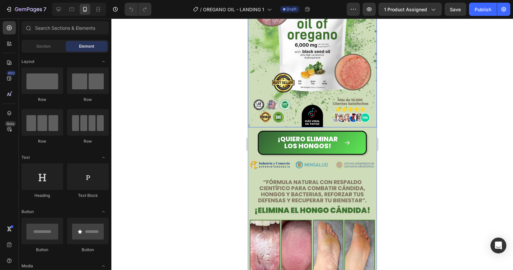
scroll to position [90, 0]
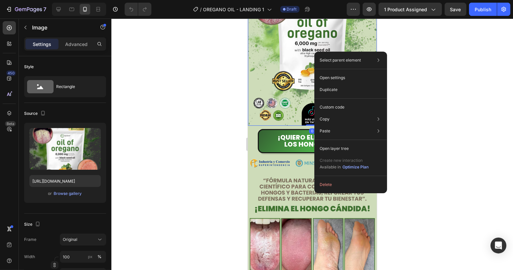
click at [284, 99] on img at bounding box center [312, 34] width 129 height 184
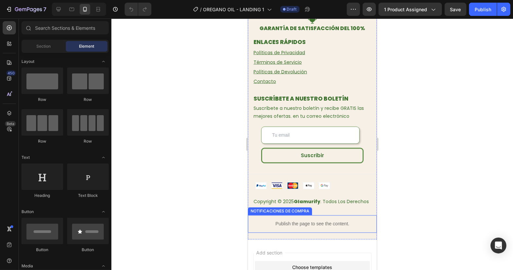
scroll to position [2120, 0]
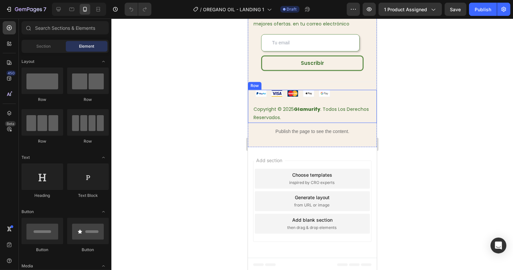
click at [311, 106] on strong "Glamurify" at bounding box center [307, 109] width 26 height 7
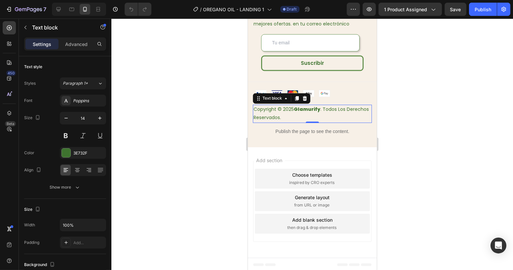
click at [311, 106] on strong "Glamurify" at bounding box center [307, 109] width 26 height 7
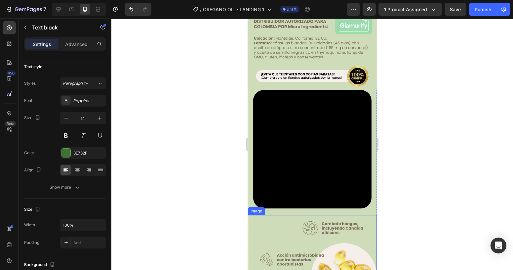
scroll to position [480, 0]
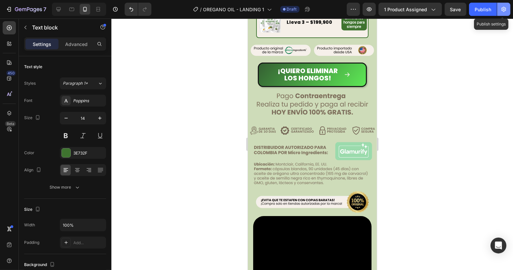
click at [507, 7] on icon "button" at bounding box center [504, 9] width 7 height 7
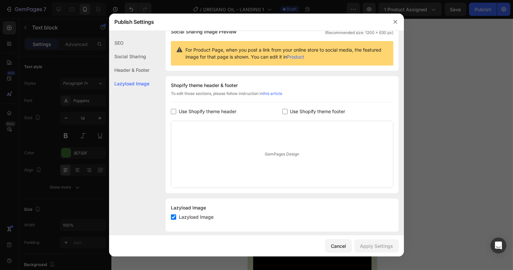
scroll to position [60, 0]
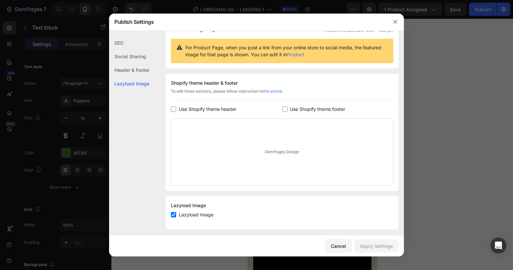
click at [296, 108] on span "Use Shopify theme footer" at bounding box center [317, 109] width 55 height 8
checkbox input "true"
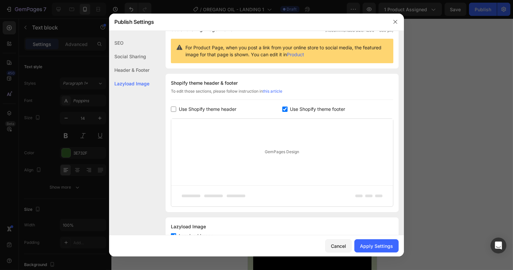
click at [219, 109] on span "Use Shopify theme header" at bounding box center [208, 109] width 58 height 8
checkbox input "true"
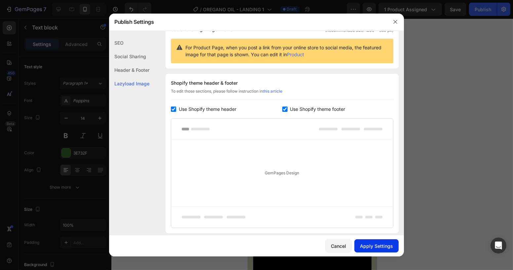
click at [377, 242] on div "Apply Settings" at bounding box center [376, 245] width 33 height 7
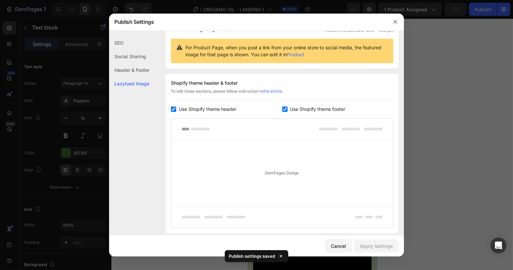
click at [299, 105] on span "Use Shopify theme footer" at bounding box center [317, 109] width 55 height 8
checkbox input "false"
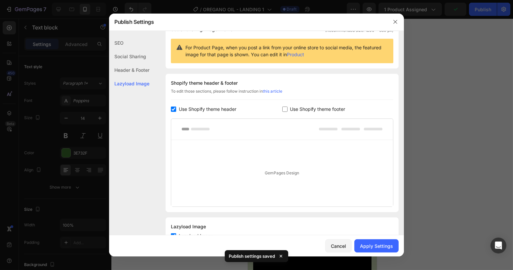
click at [225, 107] on span "Use Shopify theme header" at bounding box center [208, 109] width 58 height 8
checkbox input "false"
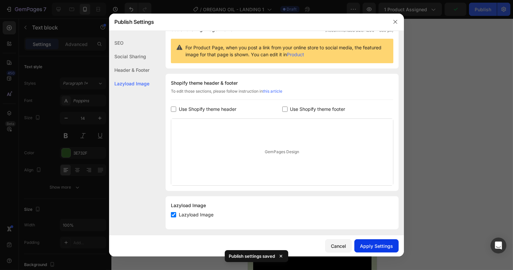
click at [369, 245] on div "Apply Settings" at bounding box center [376, 245] width 33 height 7
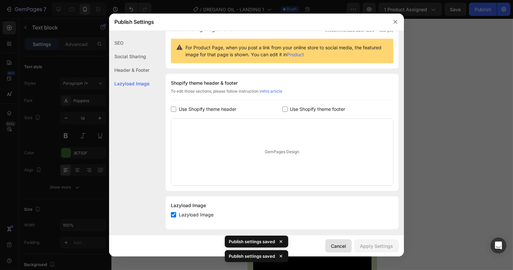
drag, startPoint x: 338, startPoint y: 246, endPoint x: 100, endPoint y: 178, distance: 247.7
click at [338, 246] on div "Cancel" at bounding box center [338, 245] width 15 height 7
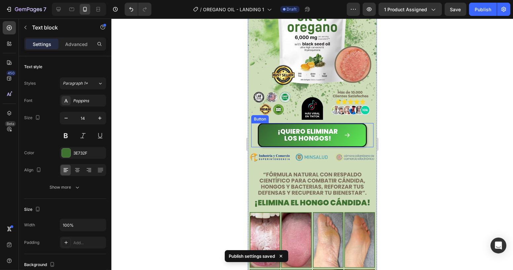
scroll to position [0, 0]
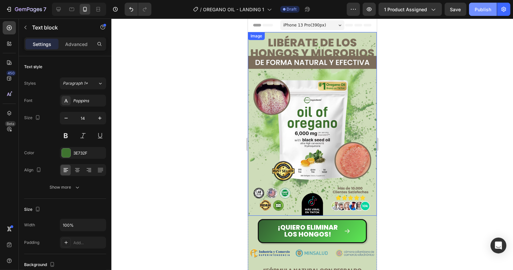
click at [497, 7] on button "Publish" at bounding box center [483, 9] width 28 height 13
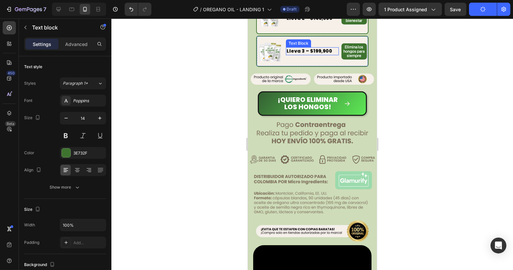
scroll to position [511, 0]
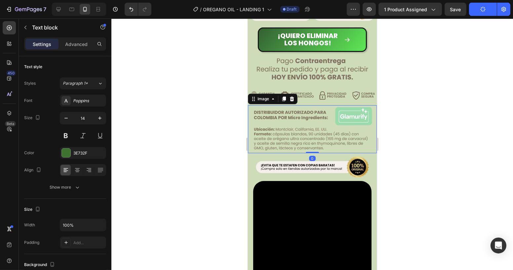
click at [344, 114] on img at bounding box center [312, 129] width 129 height 48
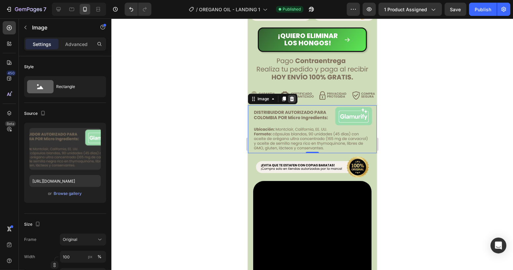
click at [291, 97] on icon at bounding box center [292, 99] width 4 height 5
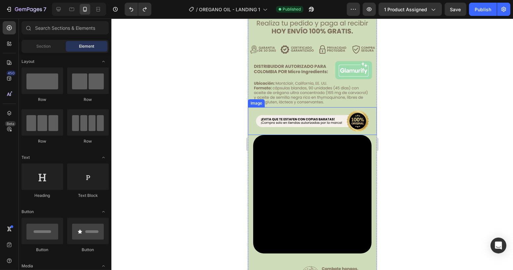
scroll to position [437, 0]
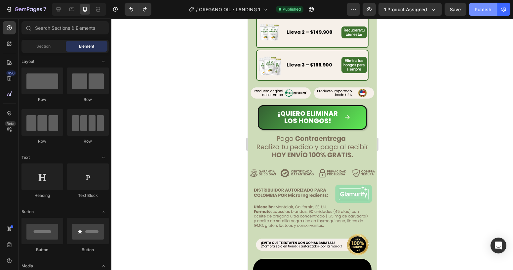
click at [484, 9] on div "Publish" at bounding box center [483, 9] width 17 height 7
click at [313, 8] on icon "button" at bounding box center [311, 9] width 7 height 7
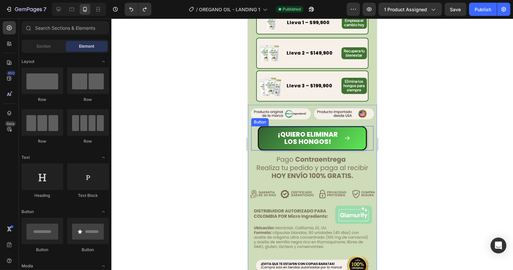
scroll to position [0, 0]
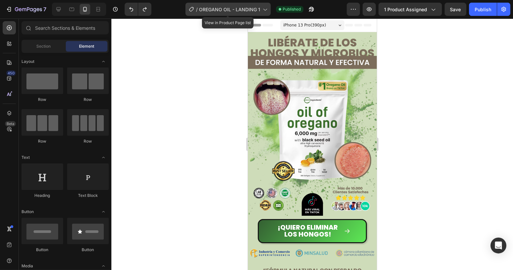
click at [253, 7] on span "OREGANO OIL - LANDING 1" at bounding box center [229, 9] width 61 height 7
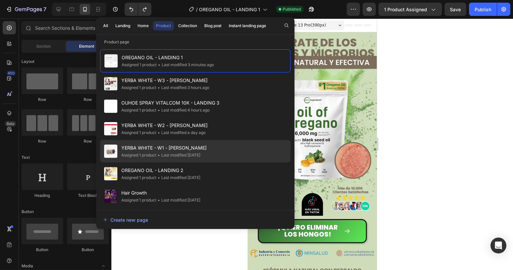
click at [165, 153] on div "• Last modified 4 days ago" at bounding box center [178, 155] width 44 height 7
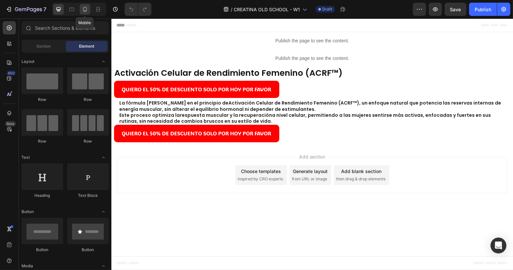
click at [82, 9] on icon at bounding box center [85, 9] width 7 height 7
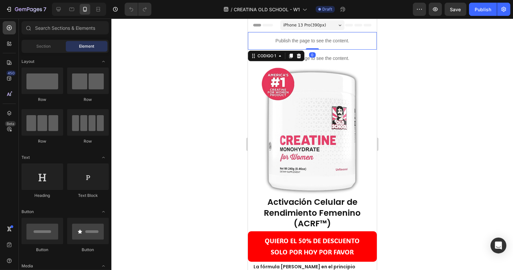
click at [304, 40] on p "Publish the page to see the content." at bounding box center [312, 40] width 129 height 7
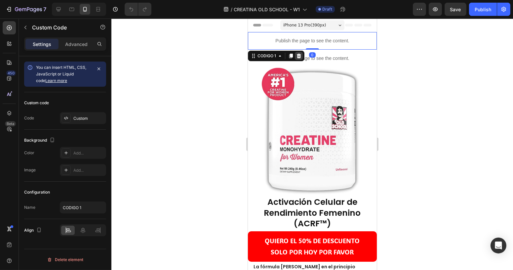
click at [302, 56] on div at bounding box center [299, 56] width 8 height 8
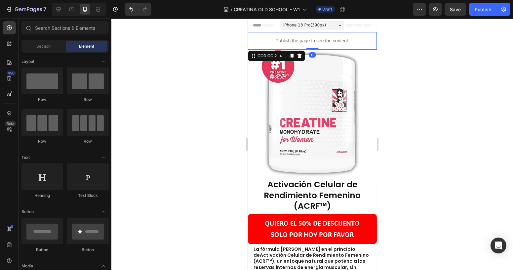
click at [298, 44] on div "Publish the page to see the content." at bounding box center [312, 41] width 129 height 18
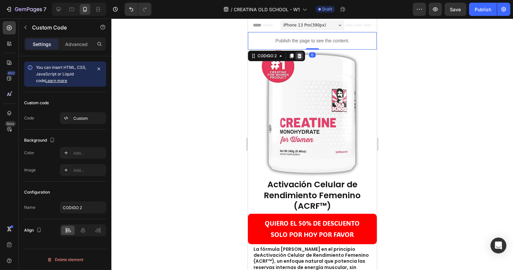
click at [300, 55] on icon at bounding box center [299, 56] width 4 height 5
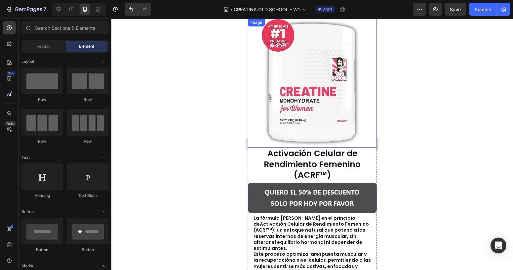
scroll to position [60, 0]
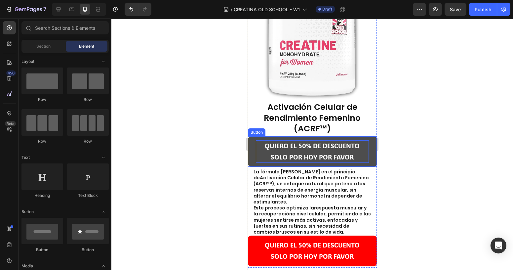
click at [278, 140] on p "QUIERO EL 50% DE DESCUENTO SOLO POR HOY POR FAVOR" at bounding box center [312, 151] width 113 height 22
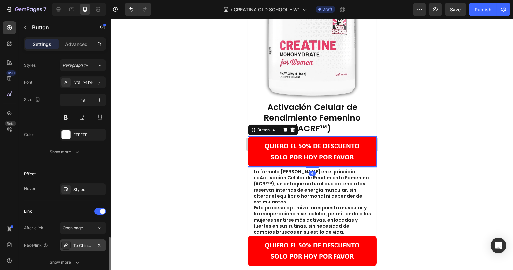
scroll to position [291, 0]
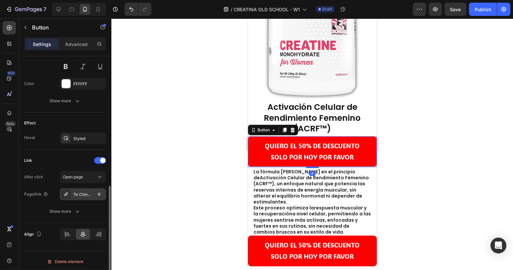
click at [91, 195] on div "Te Chino Chupa Panza B1" at bounding box center [82, 194] width 19 height 6
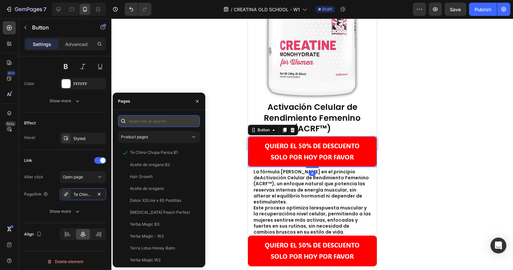
click at [145, 117] on input "text" at bounding box center [159, 121] width 82 height 12
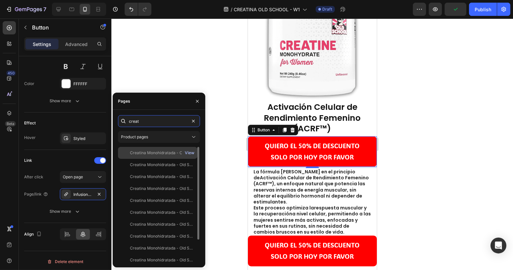
type input "creat"
click at [188, 152] on div "View" at bounding box center [190, 153] width 10 height 6
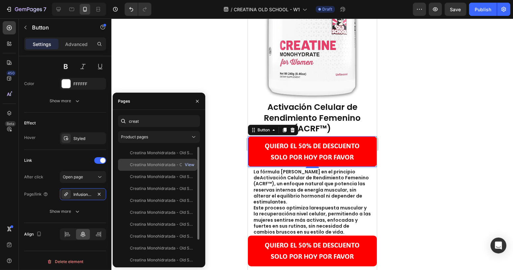
click at [192, 164] on div "View" at bounding box center [190, 165] width 10 height 6
click at [191, 177] on div "View" at bounding box center [190, 177] width 10 height 6
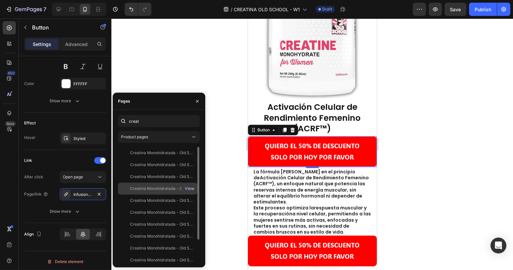
click at [194, 188] on div "View" at bounding box center [190, 189] width 10 height 6
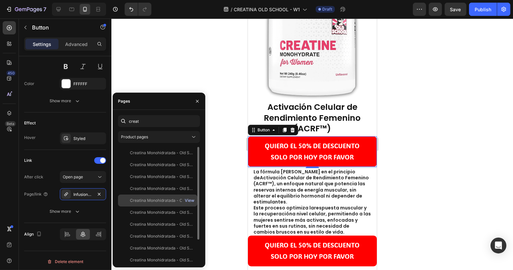
click at [192, 201] on div "View" at bounding box center [190, 200] width 10 height 6
click at [190, 201] on div "View" at bounding box center [190, 200] width 10 height 6
click at [177, 199] on div "Creatina Monohidratada - Old School II - Importada 🇺🇸 CR" at bounding box center [161, 200] width 63 height 6
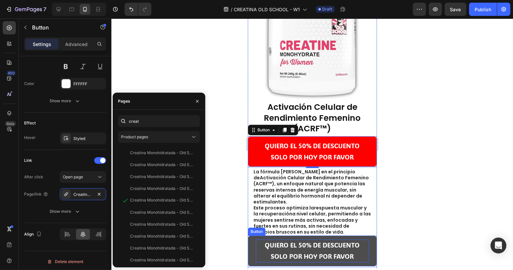
click at [300, 247] on p "QUIERO EL 50% DE DESCUENTO SOLO POR HOY POR FAVOR" at bounding box center [312, 250] width 113 height 22
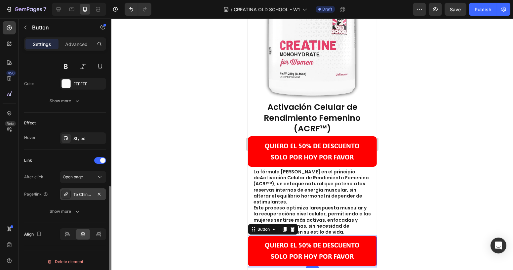
click at [82, 194] on div "Te Chino Chupa Panza B1" at bounding box center [82, 194] width 19 height 6
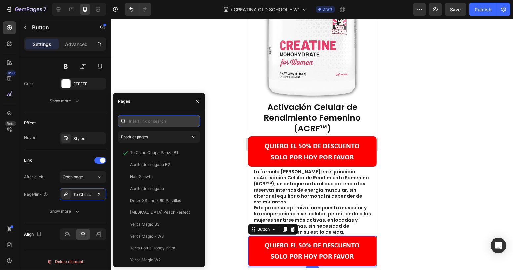
click at [148, 124] on input "text" at bounding box center [159, 121] width 82 height 12
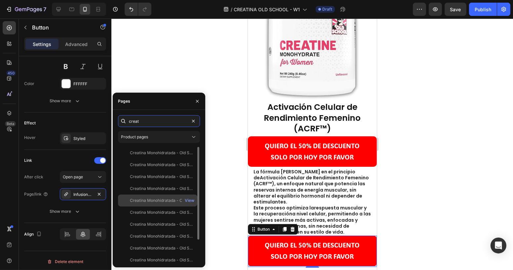
type input "creat"
click at [170, 206] on div "Creatina Monohidratada - Old School II - Importada 🇺🇸 CR View" at bounding box center [157, 212] width 79 height 12
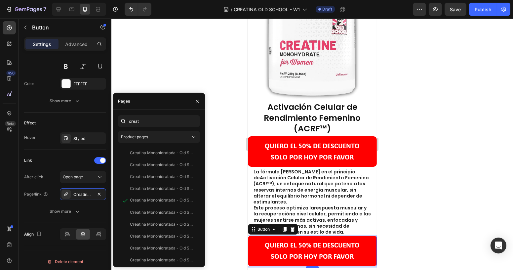
click at [393, 113] on div at bounding box center [312, 144] width 402 height 251
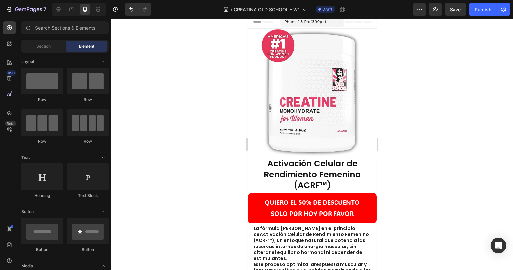
scroll to position [0, 0]
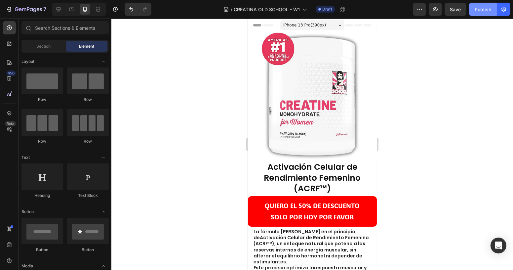
click at [485, 10] on div "Publish" at bounding box center [483, 9] width 17 height 7
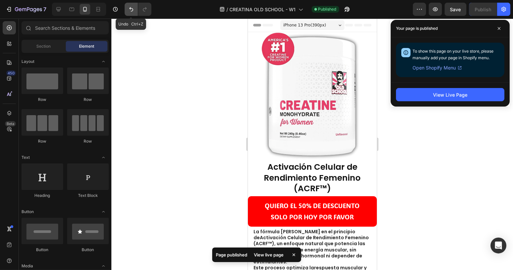
click at [134, 10] on icon "Undo/Redo" at bounding box center [131, 9] width 7 height 7
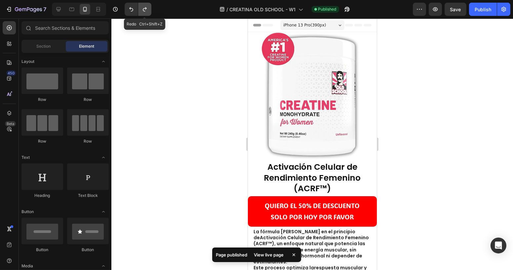
click at [145, 6] on button "Undo/Redo" at bounding box center [144, 9] width 13 height 13
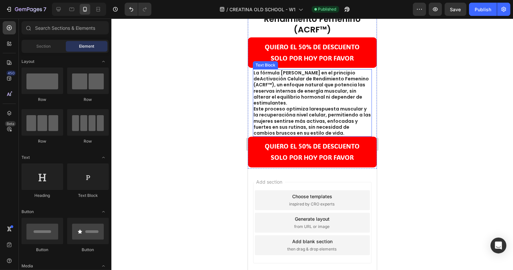
scroll to position [176, 0]
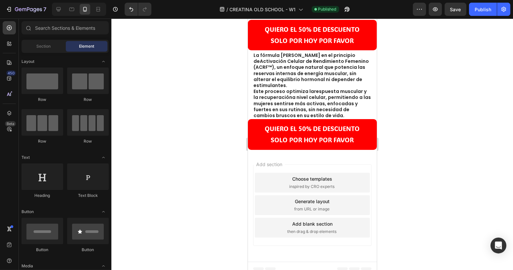
click at [321, 220] on div "Add blank section" at bounding box center [312, 223] width 40 height 7
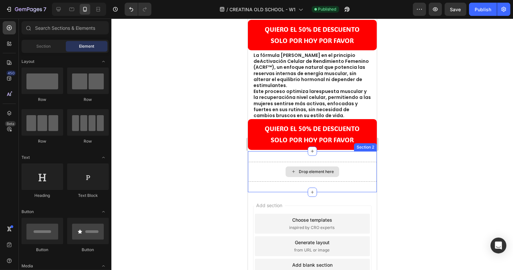
click at [266, 163] on div "Drop element here" at bounding box center [312, 172] width 129 height 20
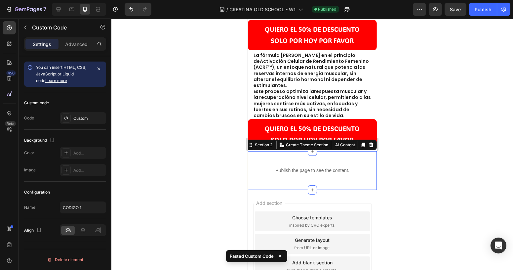
click at [322, 151] on div "Publish the page to see the content. CODIGO 1 Section 2 You can create reusable…" at bounding box center [312, 170] width 129 height 39
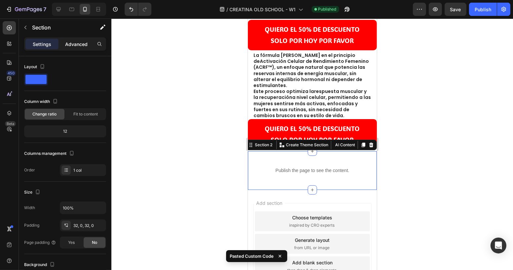
click at [83, 39] on div "Advanced" at bounding box center [76, 44] width 33 height 11
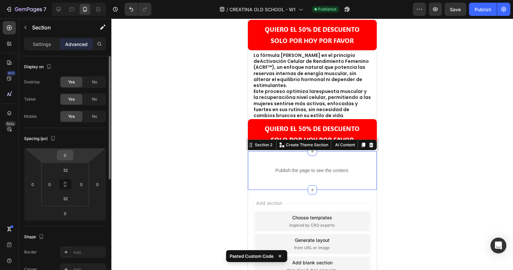
click at [66, 156] on input "0" at bounding box center [65, 155] width 13 height 10
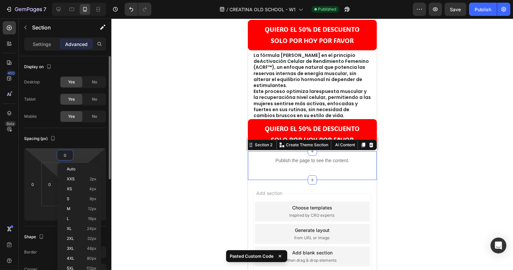
click at [55, 0] on html "7 Version history / CREATINA OLD SCHOOL - W1 Published Preview Save Publish 450…" at bounding box center [256, 0] width 513 height 0
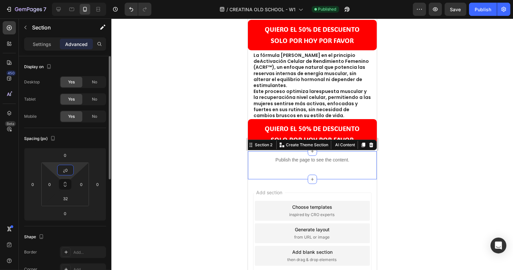
drag, startPoint x: 67, startPoint y: 170, endPoint x: 61, endPoint y: 170, distance: 6.6
click at [61, 170] on input "¿0" at bounding box center [65, 170] width 13 height 10
type input "0"
click at [66, 196] on input "32" at bounding box center [65, 198] width 13 height 10
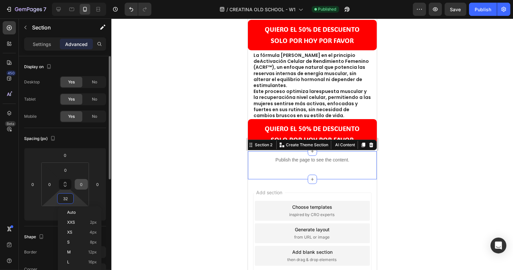
type input "0"
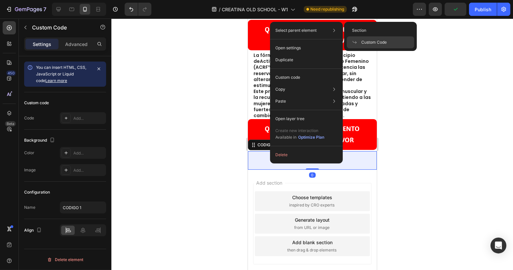
drag, startPoint x: 362, startPoint y: 34, endPoint x: 362, endPoint y: 38, distance: 4.3
click at [362, 37] on div "Section Custom Code" at bounding box center [380, 36] width 73 height 29
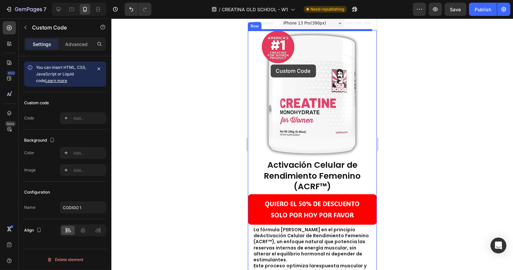
scroll to position [0, 0]
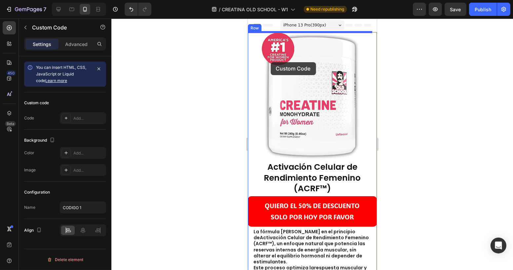
drag, startPoint x: 250, startPoint y: 143, endPoint x: 271, endPoint y: 62, distance: 83.5
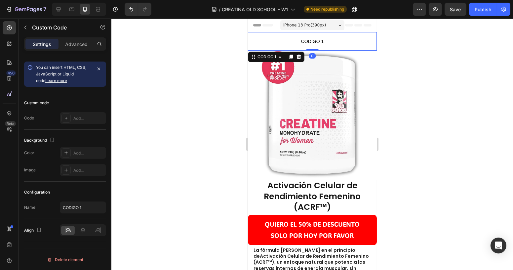
click at [315, 39] on span "CODIGO 1" at bounding box center [312, 41] width 129 height 8
click at [78, 120] on div "Add..." at bounding box center [88, 118] width 31 height 6
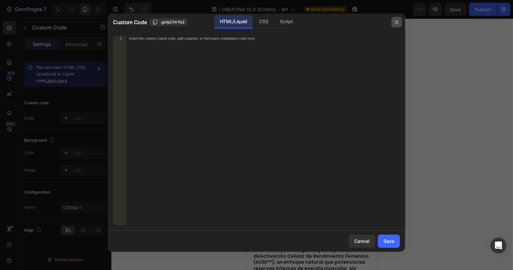
click at [394, 23] on button "button" at bounding box center [397, 22] width 11 height 11
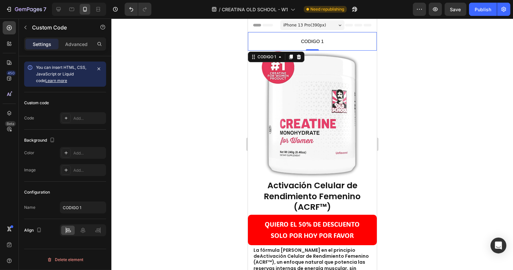
drag, startPoint x: 405, startPoint y: 53, endPoint x: 405, endPoint y: 57, distance: 4.0
click at [406, 53] on div at bounding box center [312, 144] width 402 height 251
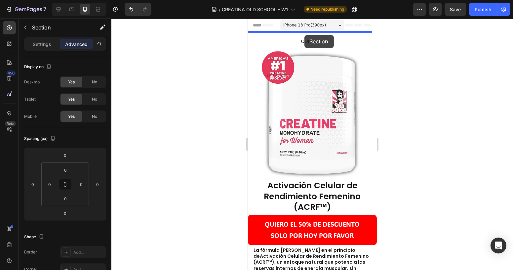
drag, startPoint x: 269, startPoint y: 197, endPoint x: 304, endPoint y: 35, distance: 165.9
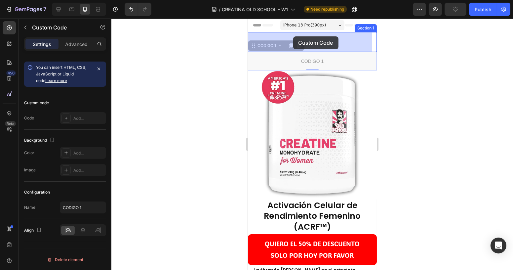
drag, startPoint x: 287, startPoint y: 59, endPoint x: 293, endPoint y: 36, distance: 22.9
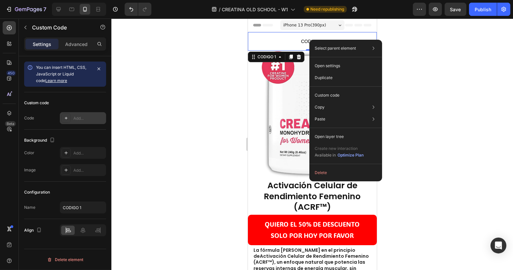
click at [81, 117] on div "Add..." at bounding box center [88, 118] width 31 height 6
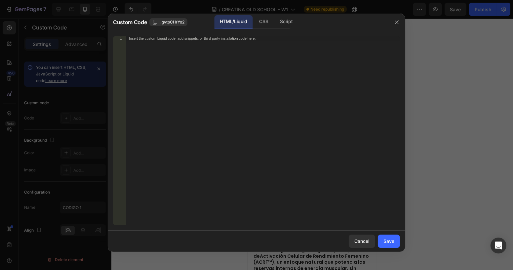
drag, startPoint x: 240, startPoint y: 65, endPoint x: 236, endPoint y: 57, distance: 9.0
click at [238, 61] on div "Insert the custom Liquid code, add snippets, or third-party installation code h…" at bounding box center [263, 135] width 274 height 198
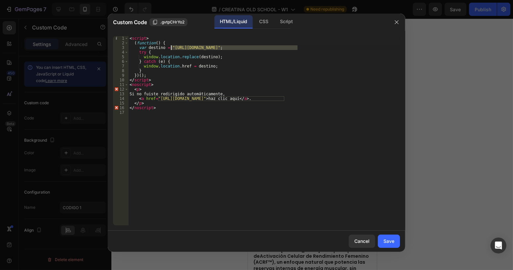
drag, startPoint x: 298, startPoint y: 49, endPoint x: 172, endPoint y: 49, distance: 126.0
click at [172, 49] on div "< script > ( function ( ) { var destino = "https://vitalifecolombia.online/prod…" at bounding box center [264, 135] width 272 height 198
paste textarea "creatina-monohydrate-old-school-importada-cr-"
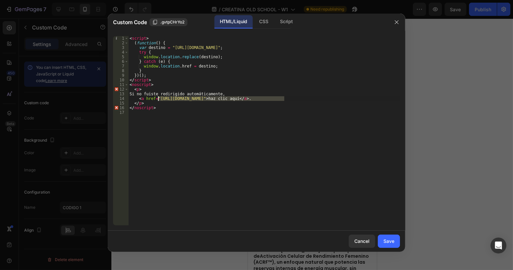
drag, startPoint x: 284, startPoint y: 99, endPoint x: 157, endPoint y: 99, distance: 127.0
click at [157, 99] on div "< script > ( function ( ) { var destino = "https://vitalifecolombia.online/prod…" at bounding box center [264, 135] width 272 height 198
paste textarea "creatina-monohydrate-old-school-importada-cr-"
type textarea "<a href="https://vitalifecolombia.online/products/creatina-monohydrate-old-scho…"
click at [387, 241] on div "Save" at bounding box center [389, 240] width 11 height 7
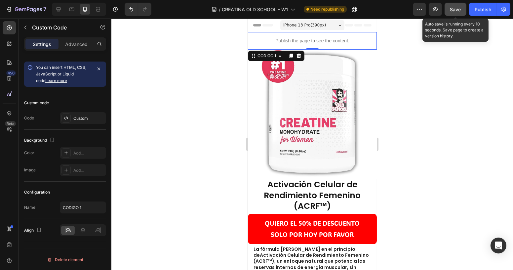
click at [454, 13] on button "Save" at bounding box center [456, 9] width 22 height 13
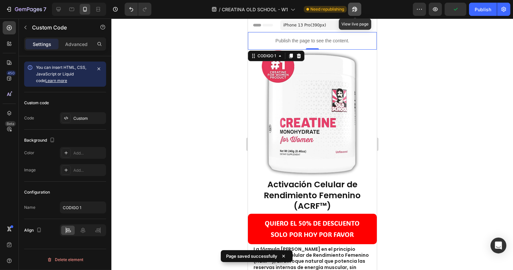
click at [359, 10] on button "button" at bounding box center [354, 9] width 13 height 13
click at [505, 9] on icon "button" at bounding box center [504, 9] width 7 height 7
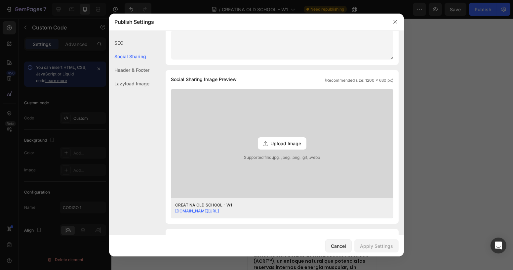
scroll to position [240, 0]
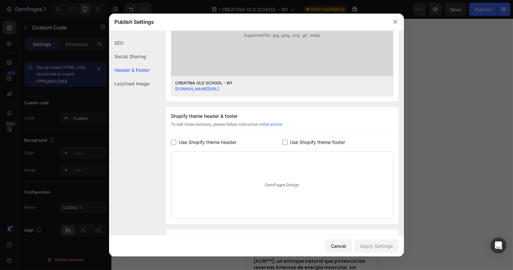
drag, startPoint x: 313, startPoint y: 141, endPoint x: 293, endPoint y: 141, distance: 19.8
click at [312, 141] on span "Use Shopify theme footer" at bounding box center [317, 142] width 55 height 8
checkbox input "true"
click at [225, 136] on div "Shopify theme header & footer To edit those sections, please follow instruction…" at bounding box center [282, 176] width 233 height 138
click at [228, 139] on span "Use Shopify theme header" at bounding box center [208, 142] width 58 height 8
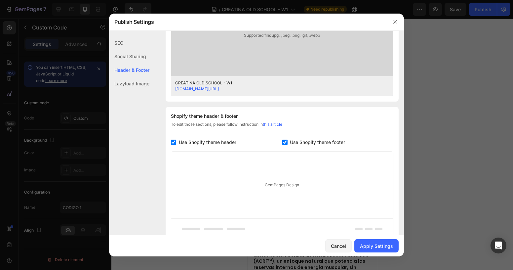
checkbox input "true"
click at [384, 244] on div "Apply Settings" at bounding box center [376, 245] width 33 height 7
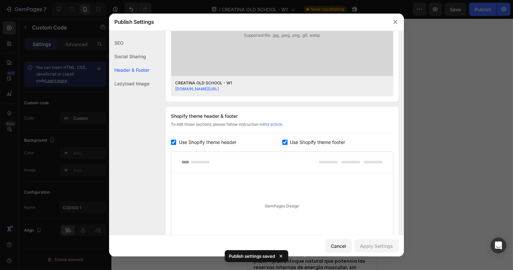
drag, startPoint x: 296, startPoint y: 140, endPoint x: 235, endPoint y: 146, distance: 61.5
click at [296, 140] on span "Use Shopify theme footer" at bounding box center [317, 142] width 55 height 8
checkbox input "false"
click at [214, 141] on span "Use Shopify theme header" at bounding box center [208, 142] width 58 height 8
checkbox input "false"
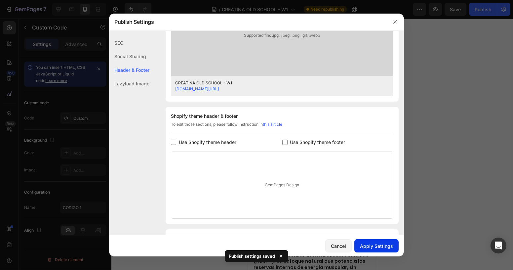
click at [366, 246] on div "Apply Settings" at bounding box center [376, 245] width 33 height 7
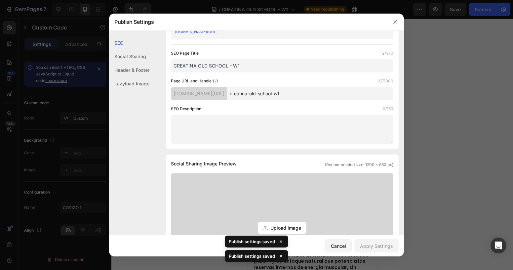
scroll to position [30, 0]
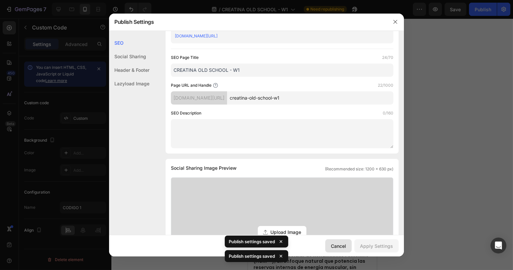
drag, startPoint x: 340, startPoint y: 246, endPoint x: 93, endPoint y: 227, distance: 248.4
click at [340, 246] on div "Cancel" at bounding box center [338, 245] width 15 height 7
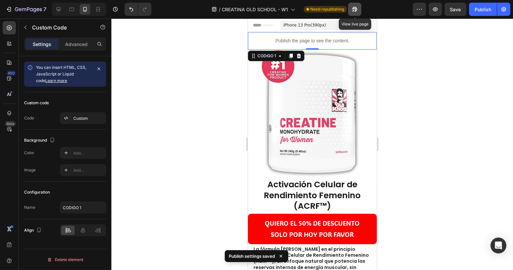
click at [358, 10] on icon "button" at bounding box center [355, 9] width 7 height 7
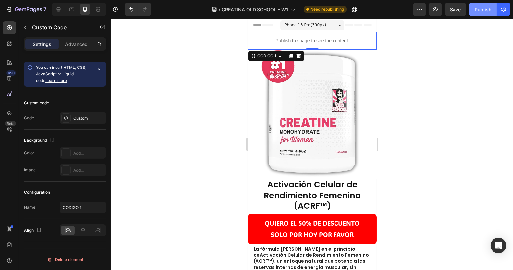
click at [480, 10] on div "Publish" at bounding box center [483, 9] width 17 height 7
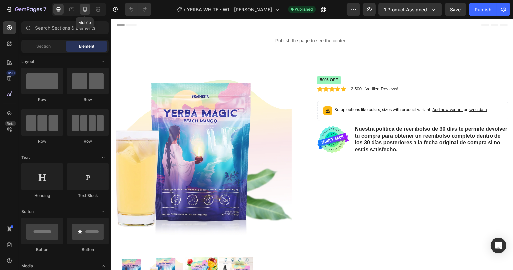
click at [86, 9] on icon at bounding box center [85, 9] width 7 height 7
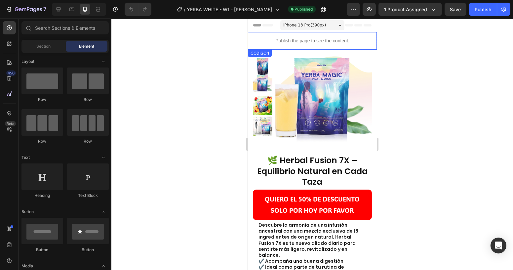
click at [294, 40] on p "Publish the page to see the content." at bounding box center [312, 40] width 129 height 7
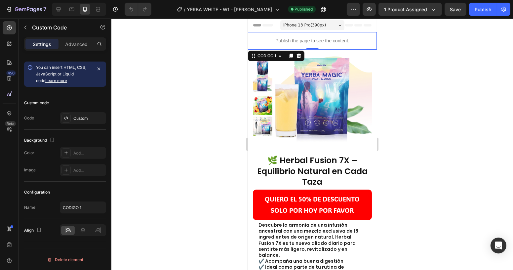
drag, startPoint x: 312, startPoint y: 40, endPoint x: 472, endPoint y: 81, distance: 165.6
click at [312, 40] on p "Publish the page to see the content." at bounding box center [312, 40] width 129 height 7
click at [74, 116] on div "Custom" at bounding box center [88, 118] width 31 height 6
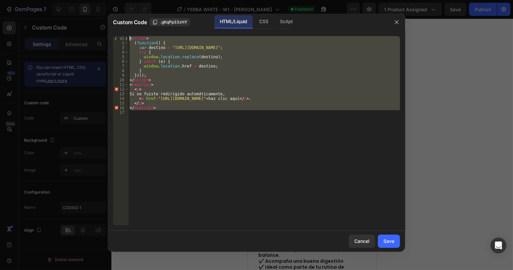
drag, startPoint x: 179, startPoint y: 111, endPoint x: 69, endPoint y: 21, distance: 141.9
click at [69, 21] on div "Custom Code .gKqPp33zHY HTML/Liquid CSS Script 1 2 3 4 5 6 7 8 9 10 11 12 13 14…" at bounding box center [256, 135] width 513 height 270
type textarea "<script> (function() {"
